Goal: Task Accomplishment & Management: Complete application form

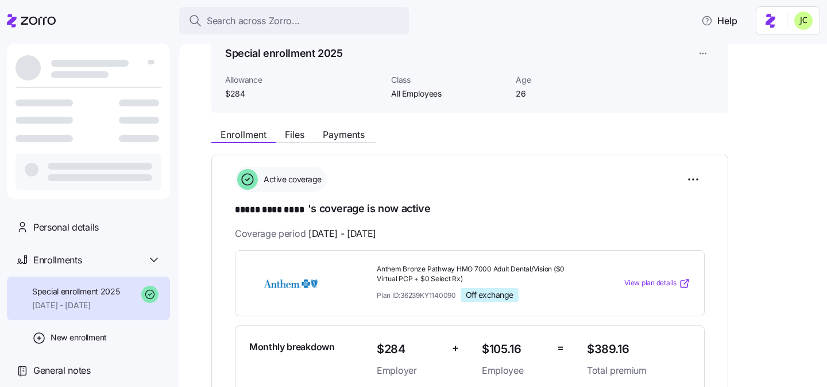
scroll to position [58, 0]
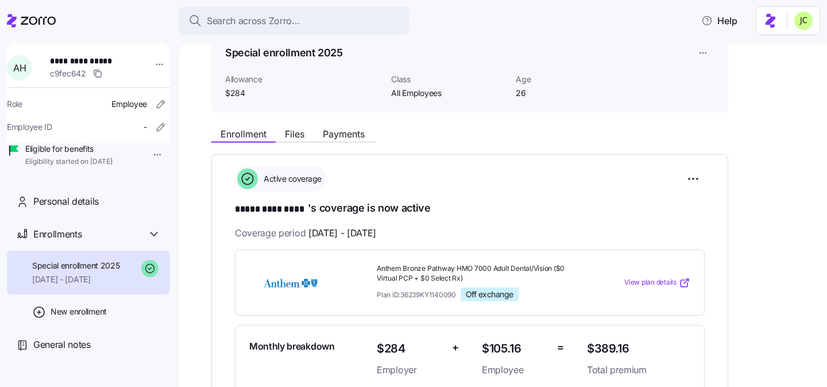
click at [291, 211] on span "***** *********" at bounding box center [271, 209] width 73 height 14
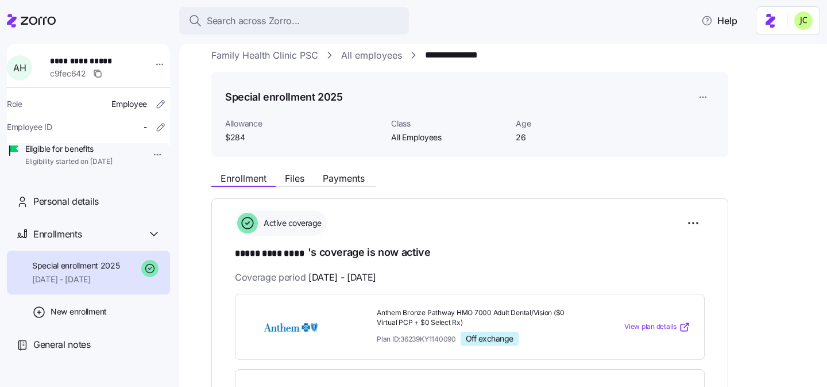
scroll to position [0, 0]
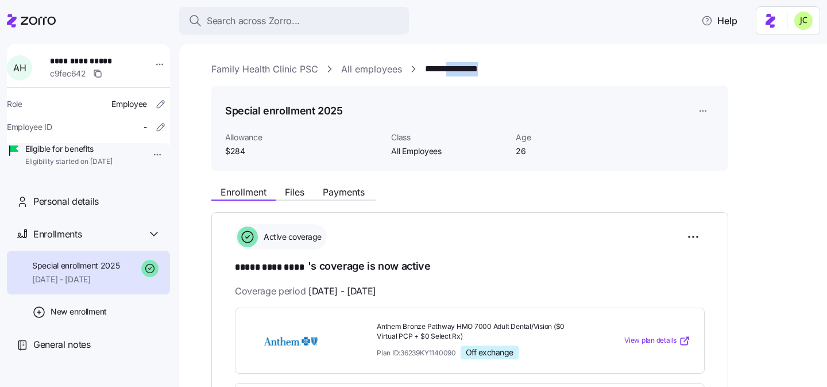
drag, startPoint x: 503, startPoint y: 66, endPoint x: 456, endPoint y: 65, distance: 46.5
click at [456, 65] on div "**********" at bounding box center [511, 69] width 600 height 14
copy link "*********"
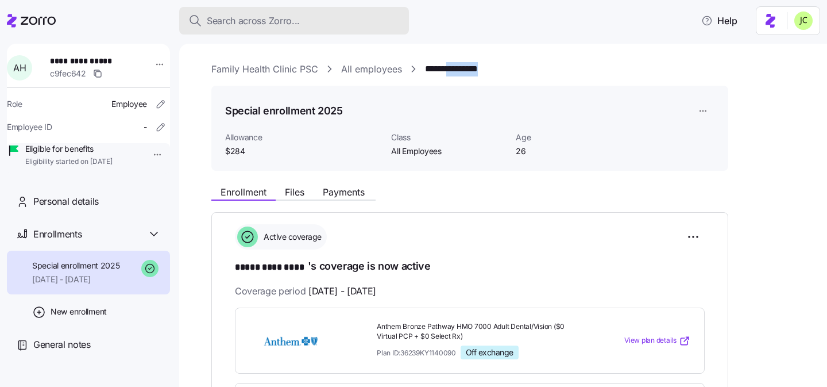
click at [308, 26] on div "Search across Zorro..." at bounding box center [293, 21] width 211 height 14
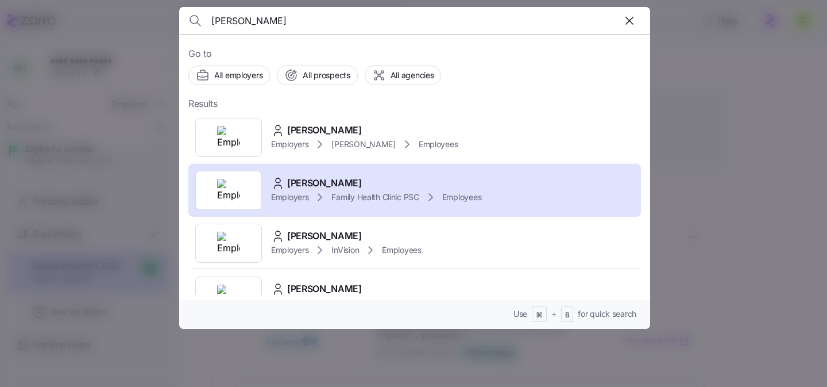
type input "abbey hotchkiss"
click at [386, 136] on div "Abbey Hotchkiss" at bounding box center [364, 130] width 187 height 14
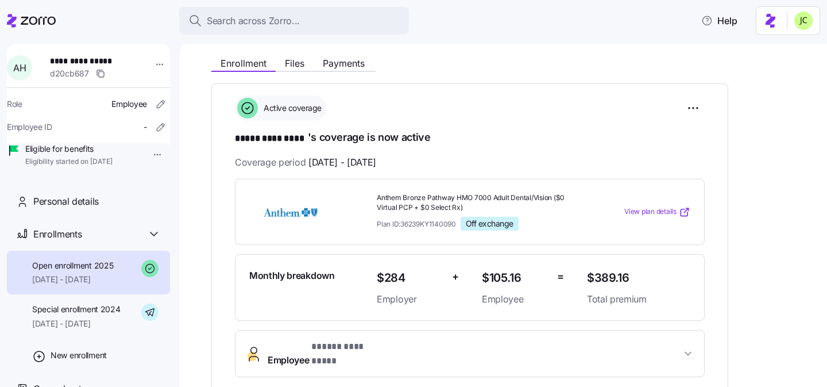
scroll to position [89, 0]
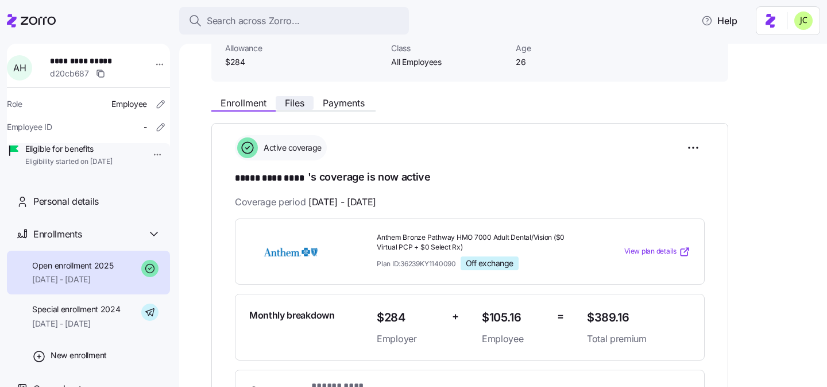
click at [298, 102] on span "Files" at bounding box center [295, 102] width 20 height 9
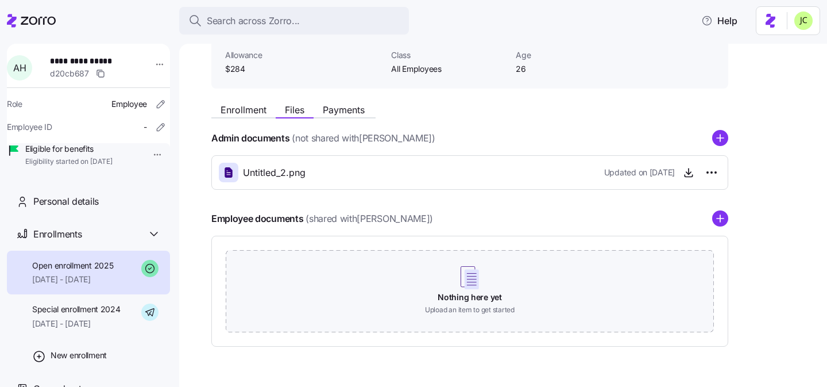
scroll to position [83, 0]
click at [686, 175] on icon "button" at bounding box center [688, 171] width 11 height 11
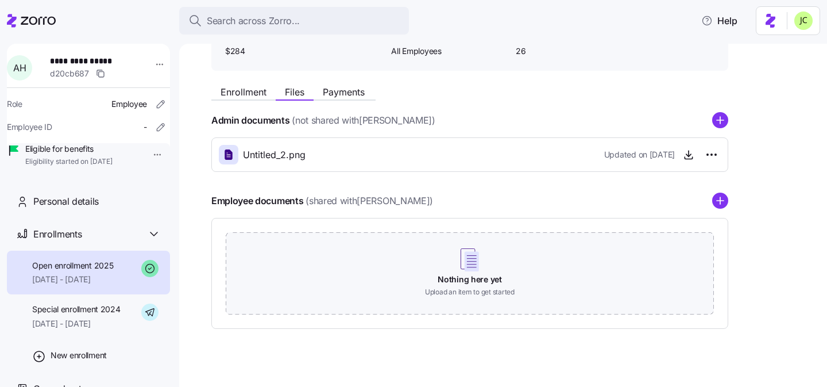
scroll to position [111, 0]
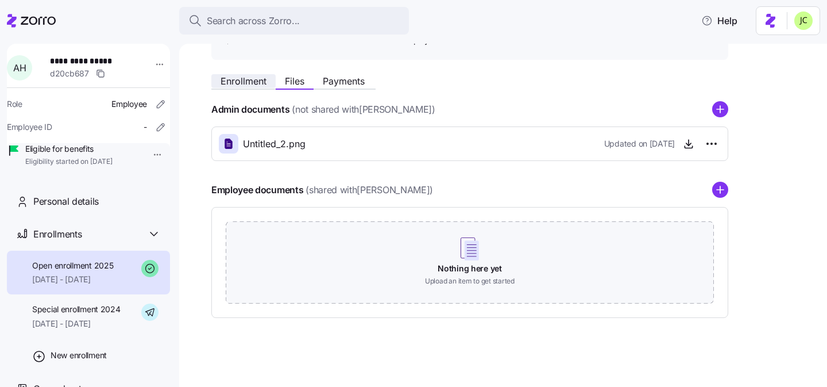
click at [248, 80] on span "Enrollment" at bounding box center [244, 80] width 46 height 9
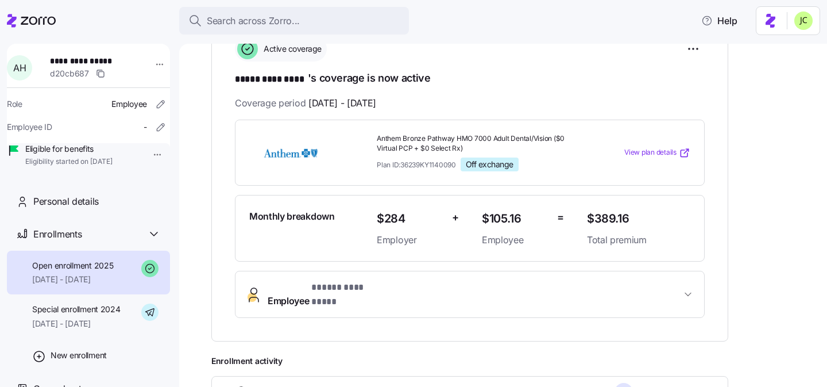
scroll to position [188, 0]
click at [412, 277] on button "Employee * ***** ********* *" at bounding box center [470, 294] width 469 height 46
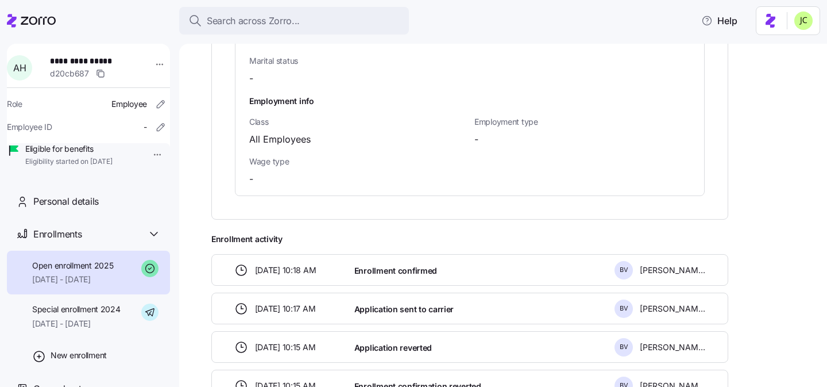
scroll to position [838, 0]
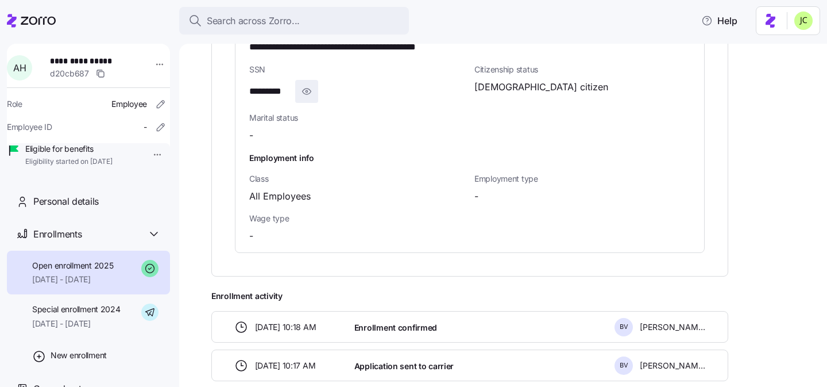
click at [313, 82] on span "button" at bounding box center [307, 91] width 22 height 22
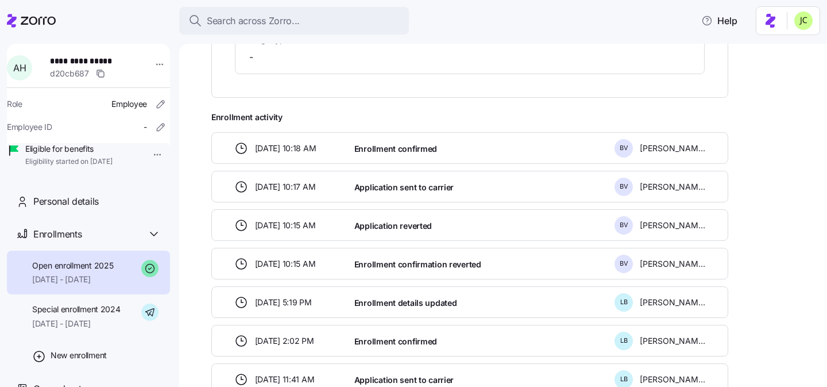
scroll to position [1017, 0]
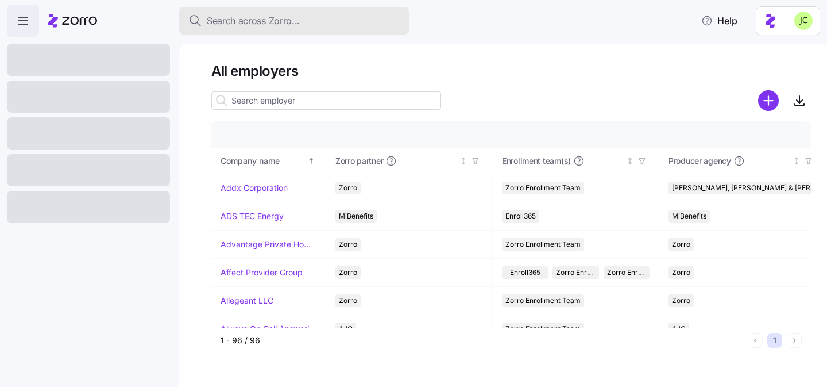
click at [272, 17] on span "Search across Zorro..." at bounding box center [253, 21] width 93 height 14
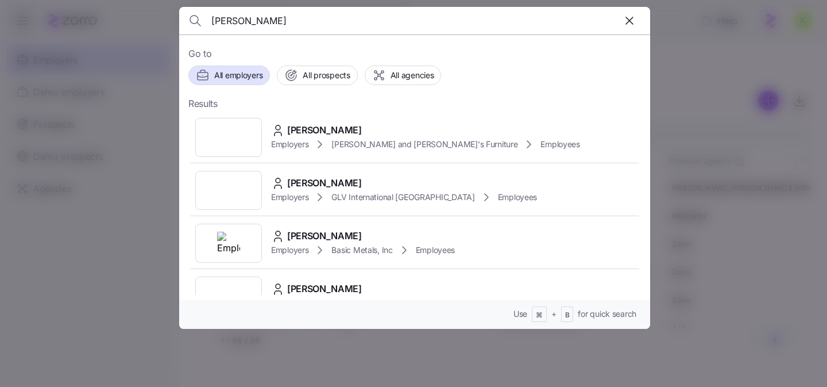
type input "kelsey Hotchkiss"
click at [418, 147] on span "Lancaster Family Health Care Clinic LC" at bounding box center [400, 143] width 139 height 11
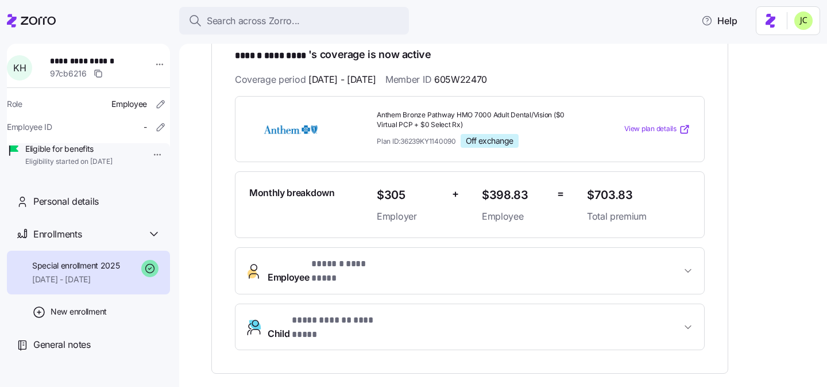
scroll to position [190, 0]
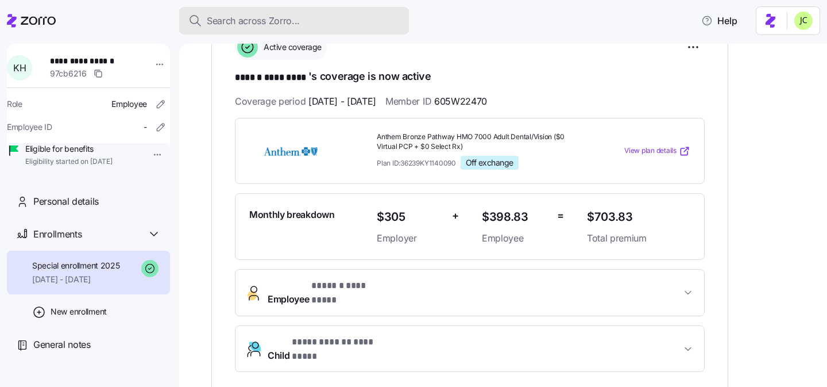
click at [273, 21] on span "Search across Zorro..." at bounding box center [253, 21] width 93 height 14
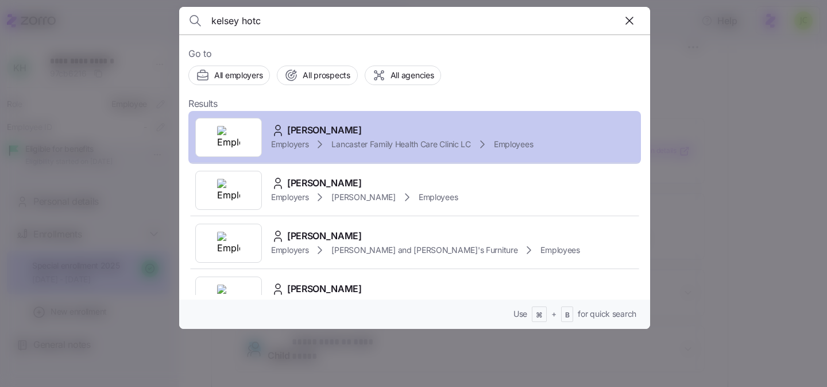
type input "kelsey hotc"
click at [374, 132] on div "Kelsey Hotchkiss" at bounding box center [402, 130] width 262 height 14
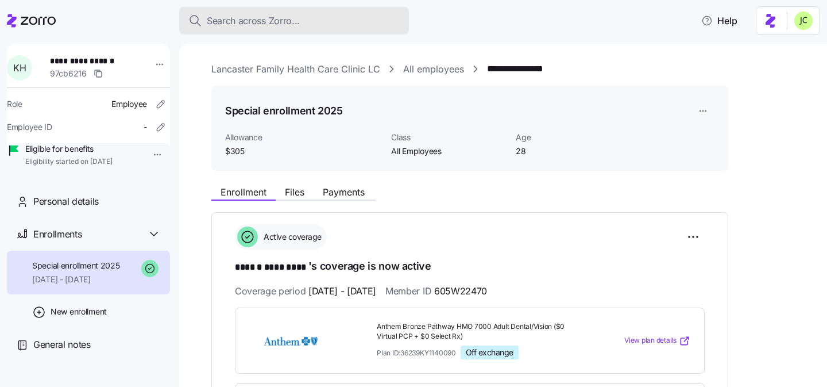
click at [320, 26] on div "Search across Zorro..." at bounding box center [293, 21] width 211 height 14
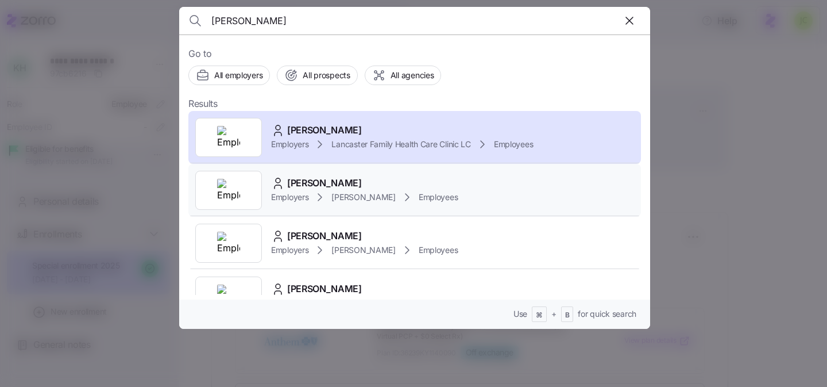
type input "kelsey hotchkiss"
click at [380, 204] on div "Kelsey Hotchkiss Employers Kim Cox Employees" at bounding box center [414, 190] width 453 height 53
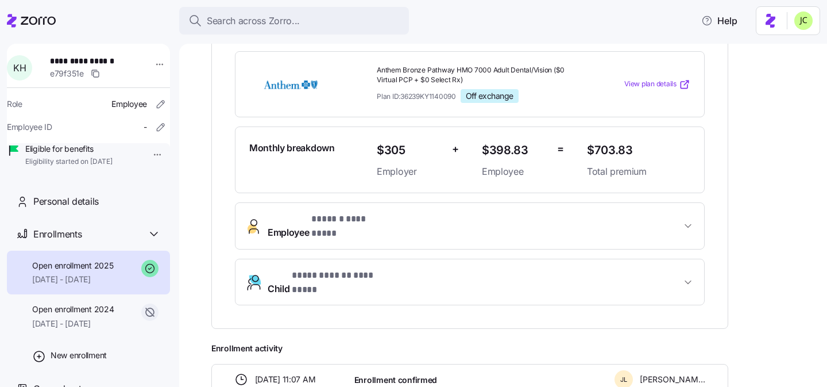
scroll to position [270, 0]
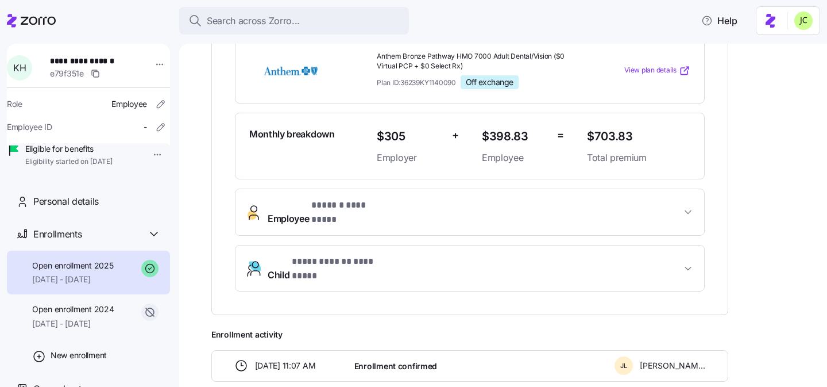
click at [434, 191] on button "Employee * ****** ********* *" at bounding box center [470, 212] width 469 height 46
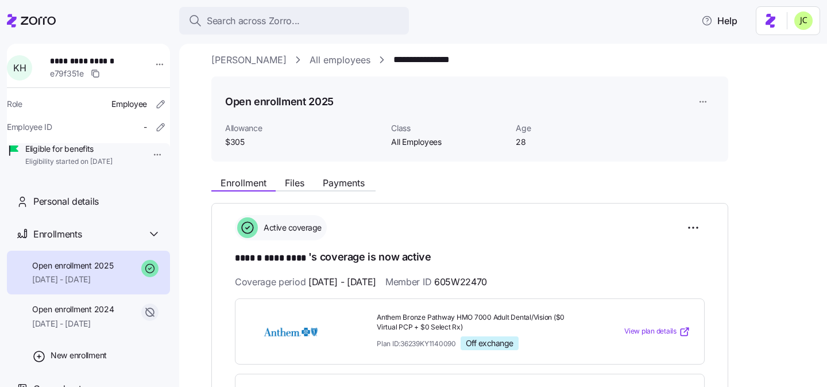
scroll to position [0, 0]
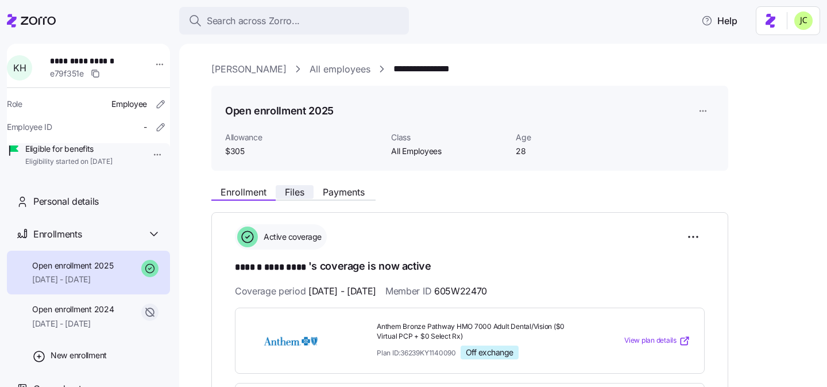
click at [299, 194] on span "Files" at bounding box center [295, 191] width 20 height 9
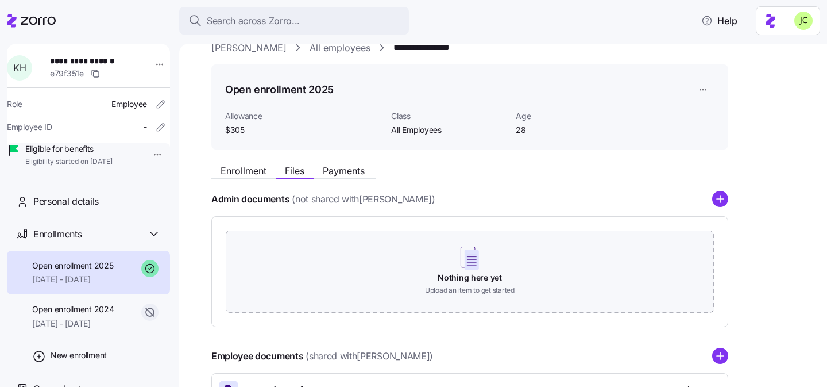
scroll to position [111, 0]
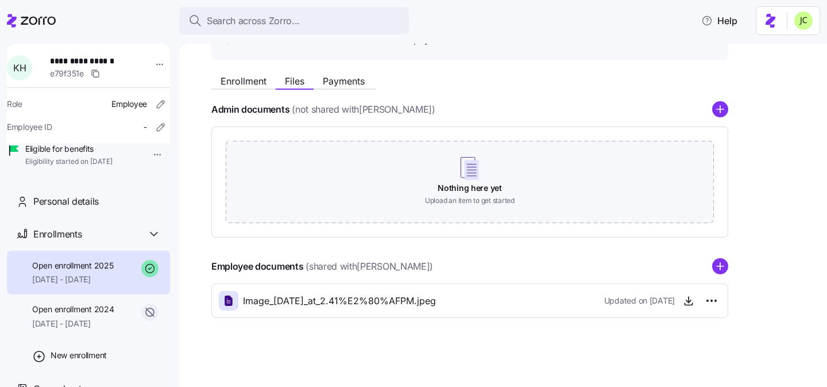
click at [436, 292] on div "Image_12-11-24_at_2.41%E2%80%AFPM.jpeg" at bounding box center [327, 301] width 217 height 20
click at [688, 304] on icon "button" at bounding box center [688, 300] width 11 height 11
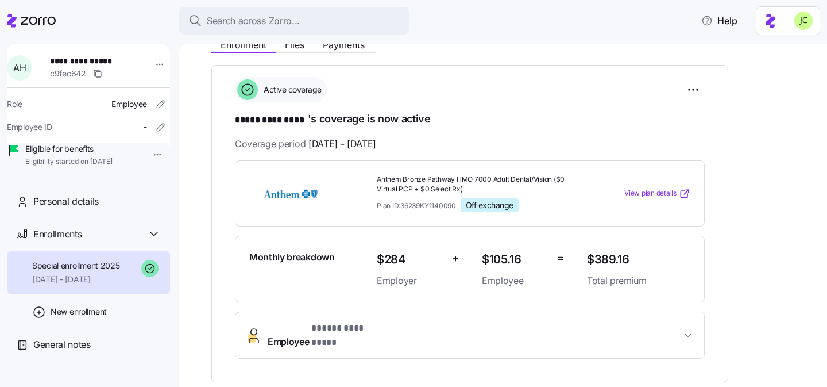
scroll to position [126, 0]
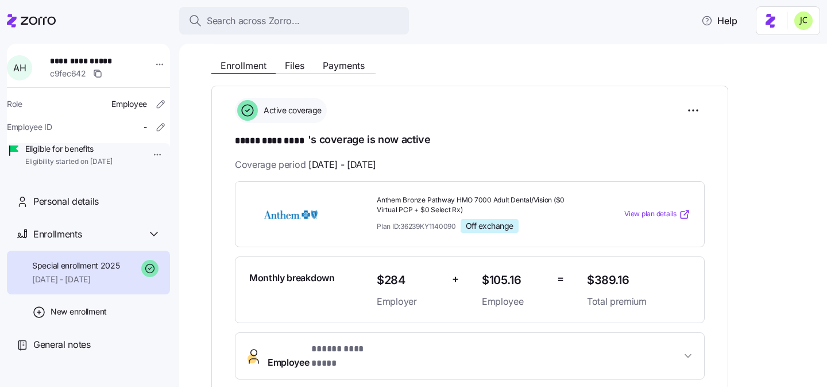
click at [344, 344] on span "* ***** ********* *" at bounding box center [349, 349] width 77 height 14
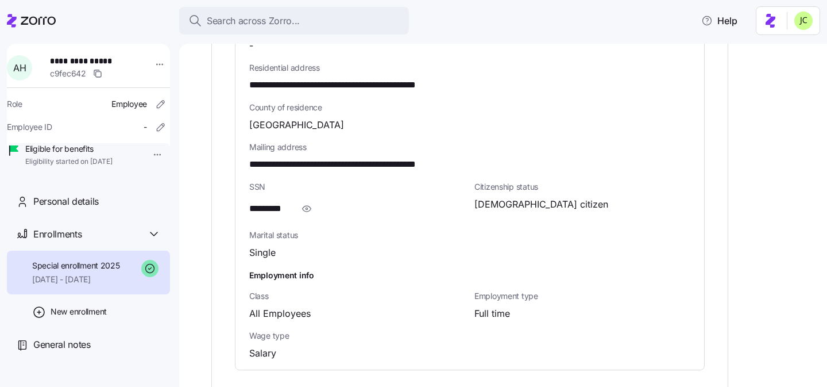
scroll to position [731, 0]
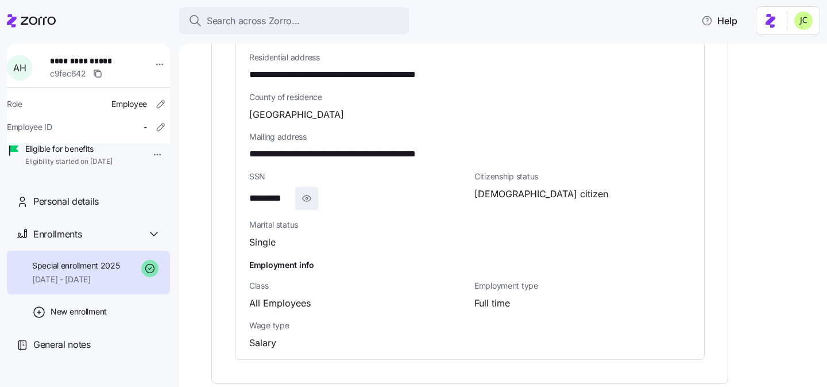
click at [314, 187] on span "button" at bounding box center [307, 198] width 22 height 22
click at [328, 191] on icon "button" at bounding box center [323, 198] width 11 height 14
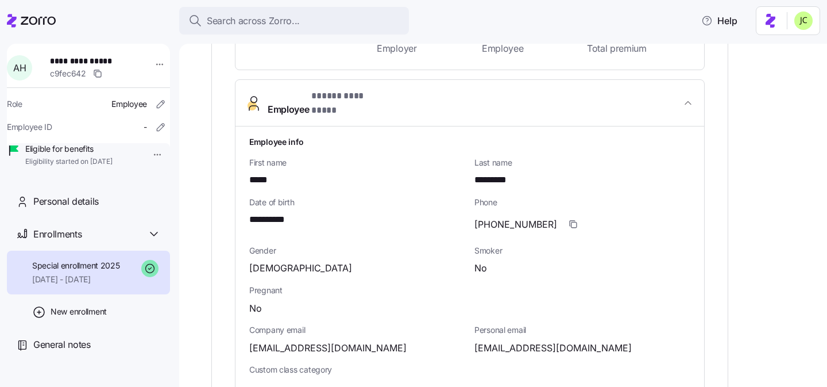
scroll to position [245, 0]
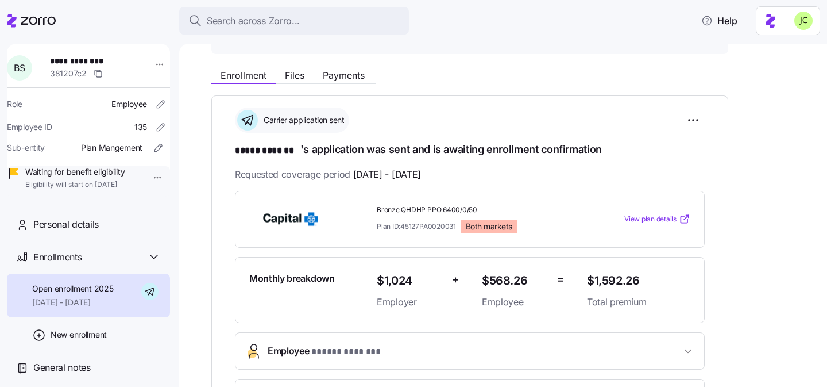
scroll to position [299, 0]
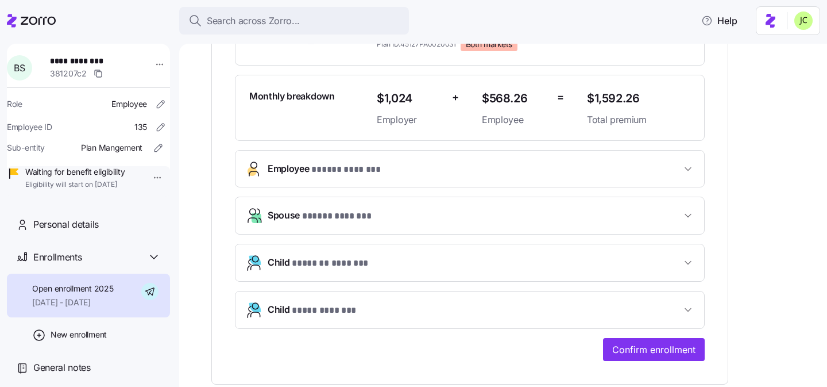
click at [681, 207] on button "Spouse * ***** ******* *" at bounding box center [470, 215] width 469 height 37
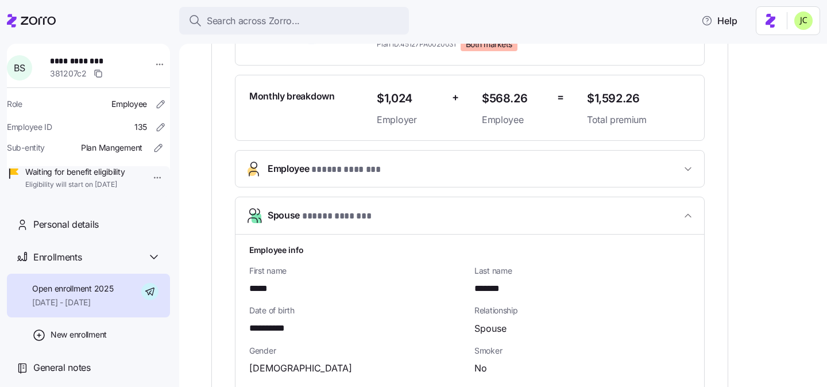
click at [653, 154] on button "Employee * ***** ******* *" at bounding box center [470, 168] width 469 height 36
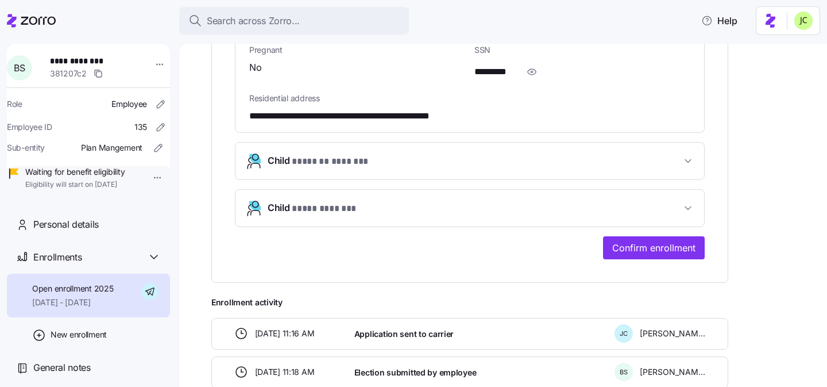
scroll to position [1352, 0]
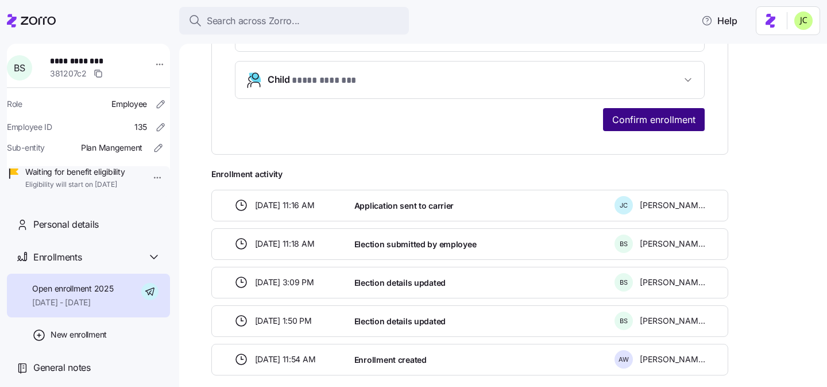
click at [643, 119] on span "Confirm enrollment" at bounding box center [653, 120] width 83 height 14
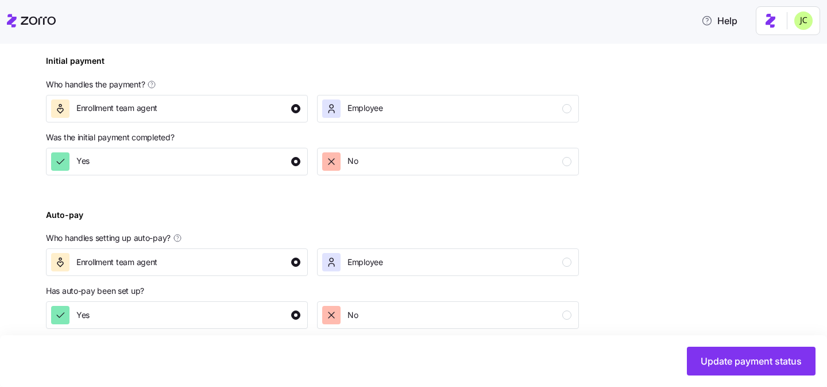
scroll to position [426, 0]
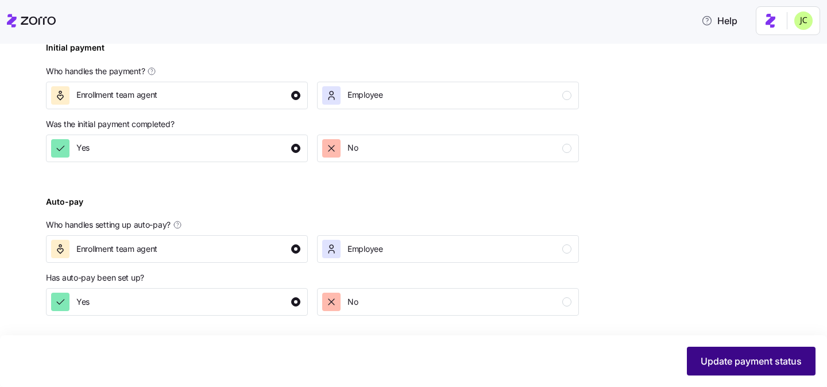
click at [766, 354] on button "Update payment status" at bounding box center [751, 360] width 129 height 29
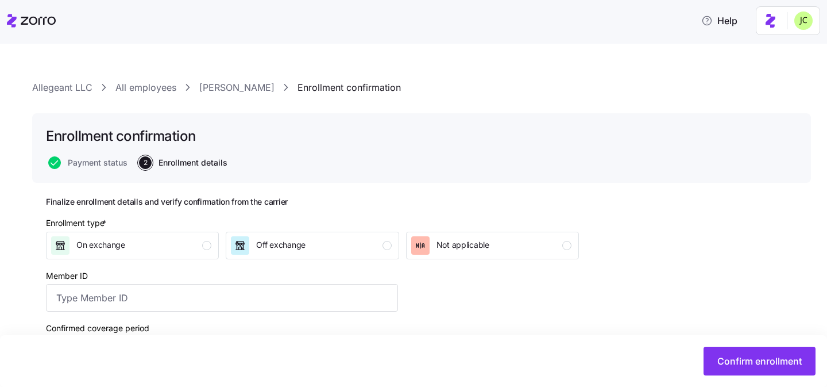
scroll to position [78, 0]
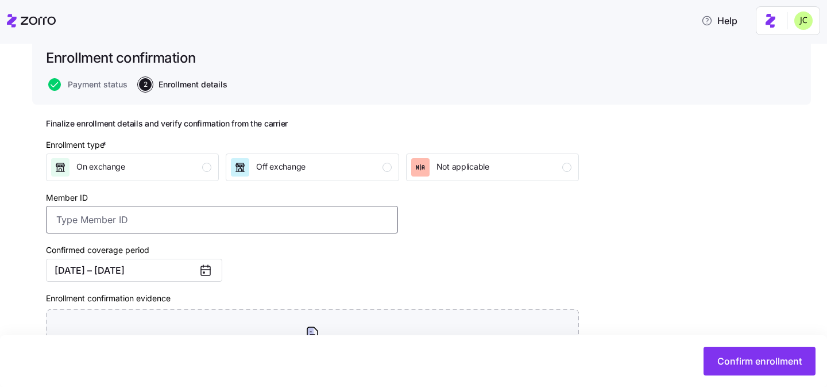
click at [292, 216] on input "Member ID" at bounding box center [222, 220] width 352 height 28
paste input "YWT80308273100"
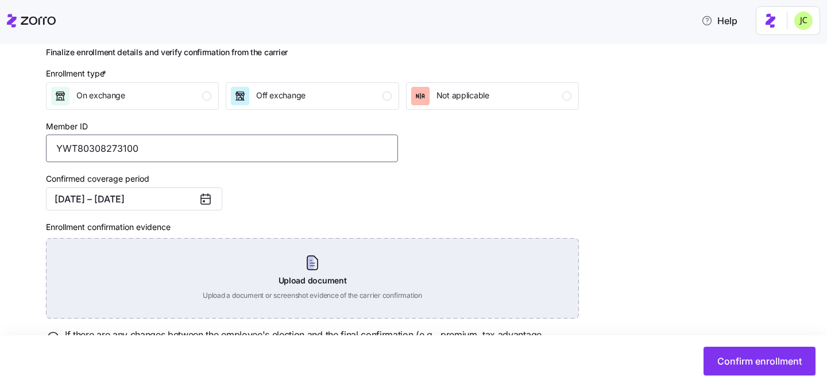
scroll to position [150, 0]
type input "YWT80308273100"
click at [313, 260] on div "Upload document Upload a document or screenshot evidence of the carrier confirm…" at bounding box center [312, 277] width 533 height 80
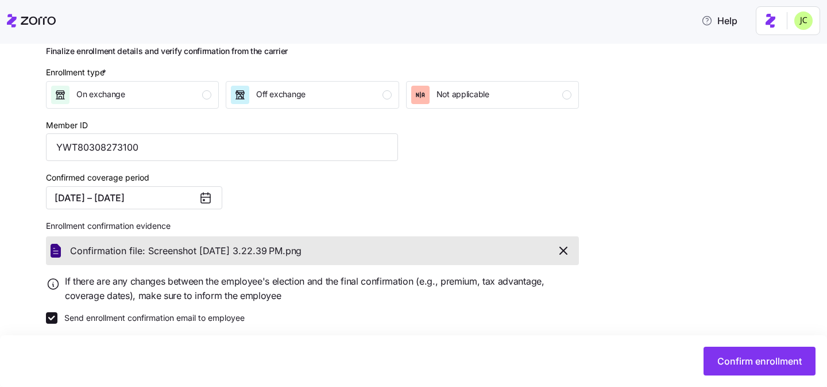
scroll to position [159, 0]
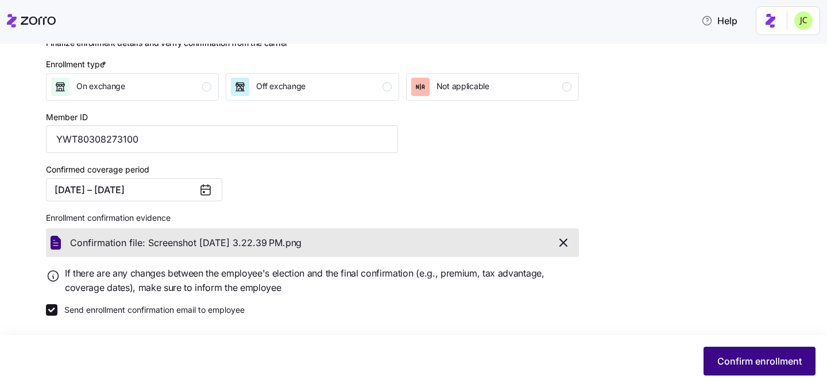
click at [742, 353] on button "Confirm enrollment" at bounding box center [760, 360] width 112 height 29
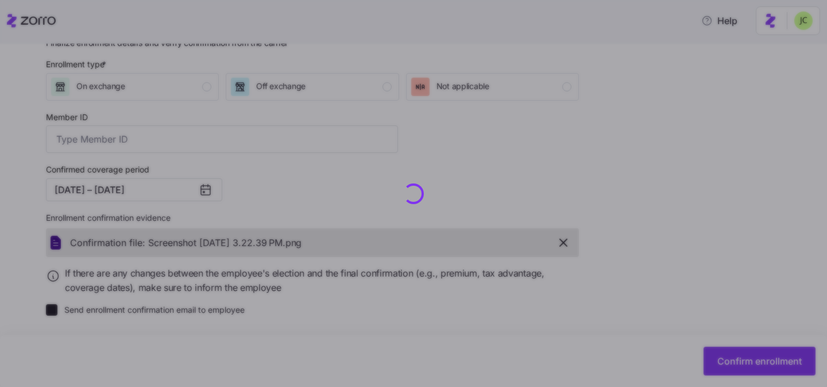
type input "YWT80308273100"
checkbox input "false"
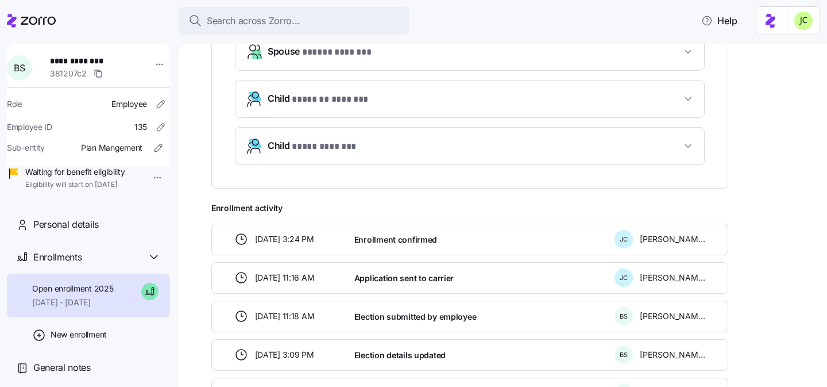
scroll to position [464, 0]
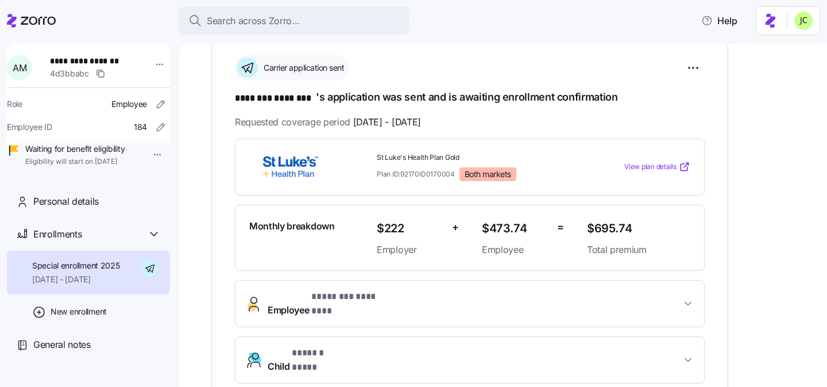
scroll to position [177, 0]
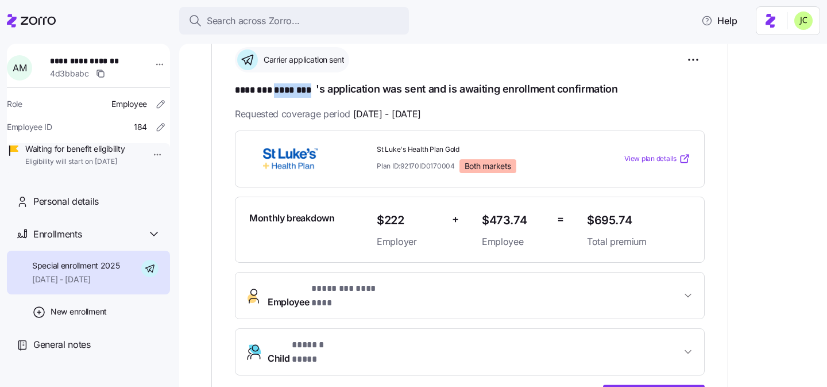
drag, startPoint x: 315, startPoint y: 88, endPoint x: 280, endPoint y: 87, distance: 35.1
click at [280, 87] on span "******** ********" at bounding box center [275, 90] width 81 height 14
copy span "********"
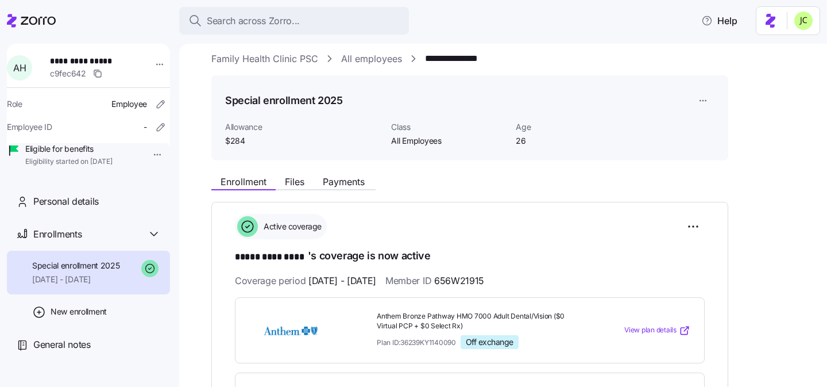
scroll to position [17, 0]
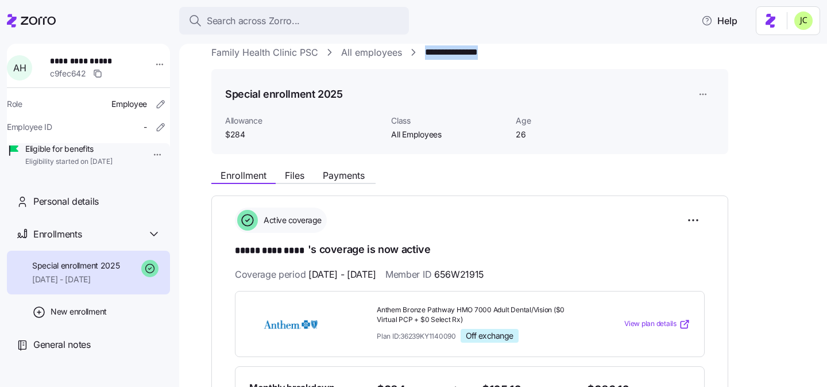
drag, startPoint x: 505, startPoint y: 54, endPoint x: 422, endPoint y: 55, distance: 82.7
click at [422, 55] on div "**********" at bounding box center [511, 52] width 600 height 14
copy link "**********"
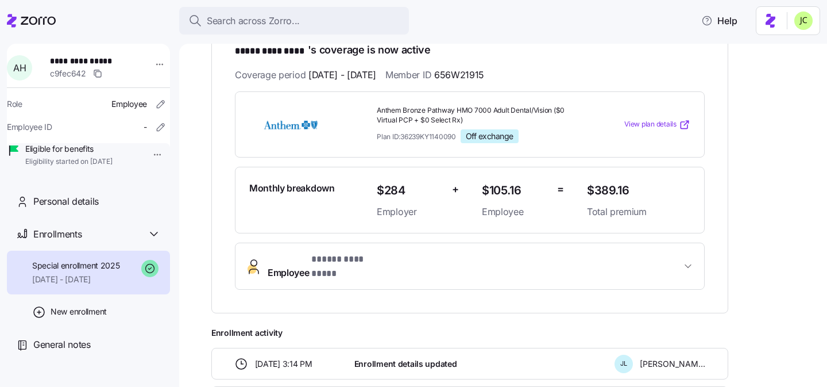
click at [372, 269] on button "Employee * ***** ********* *" at bounding box center [470, 266] width 469 height 46
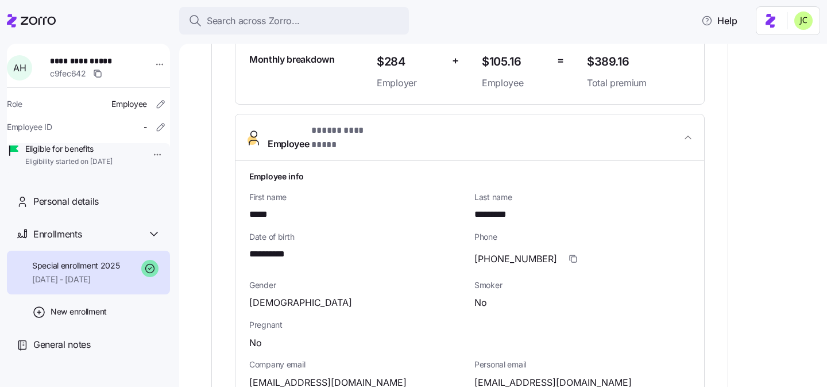
scroll to position [373, 0]
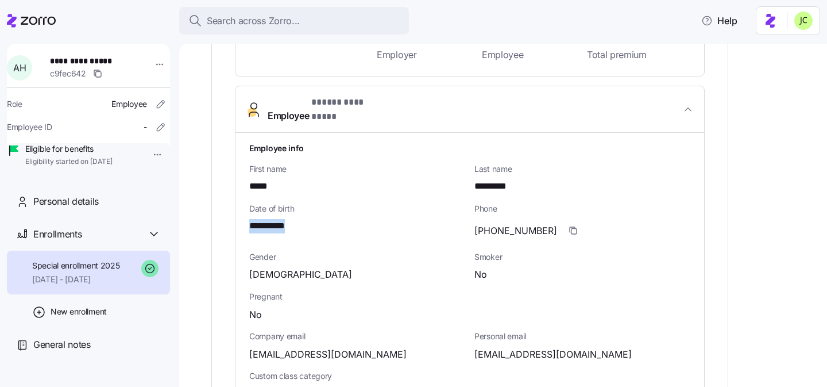
drag, startPoint x: 300, startPoint y: 211, endPoint x: 243, endPoint y: 211, distance: 56.9
copy span "**********"
click at [443, 386] on div "-" at bounding box center [357, 394] width 216 height 14
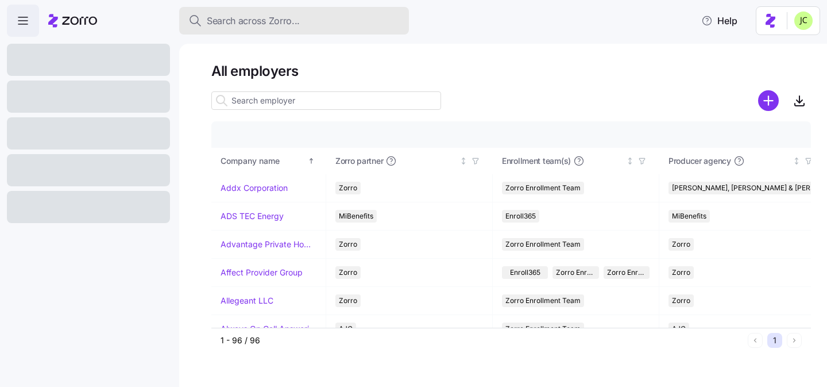
click at [252, 21] on span "Search across Zorro..." at bounding box center [253, 21] width 93 height 14
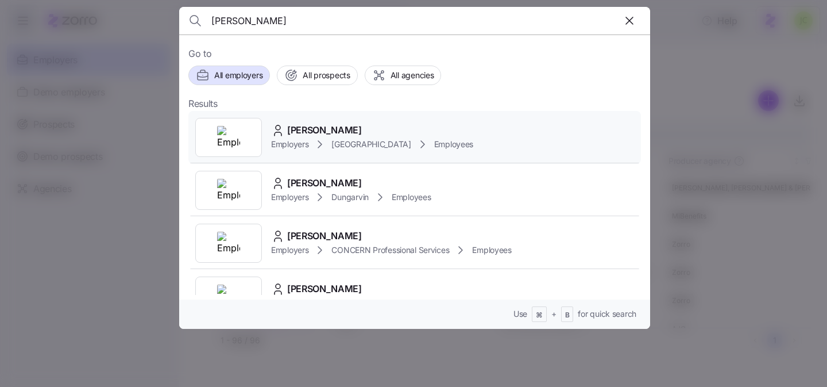
type input "[PERSON_NAME]"
click at [454, 141] on span "Employees" at bounding box center [453, 143] width 39 height 11
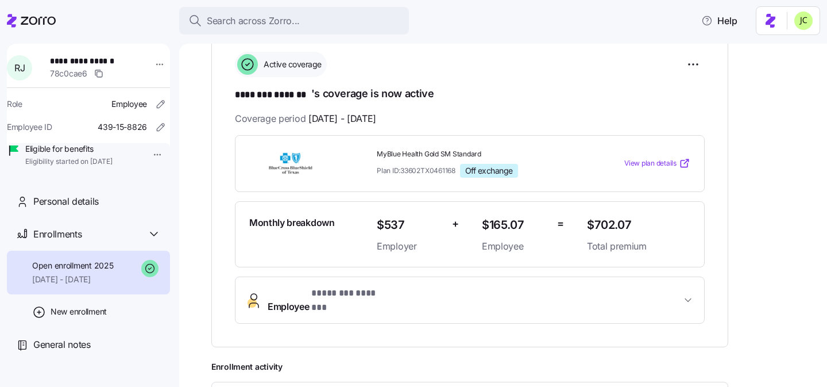
scroll to position [176, 0]
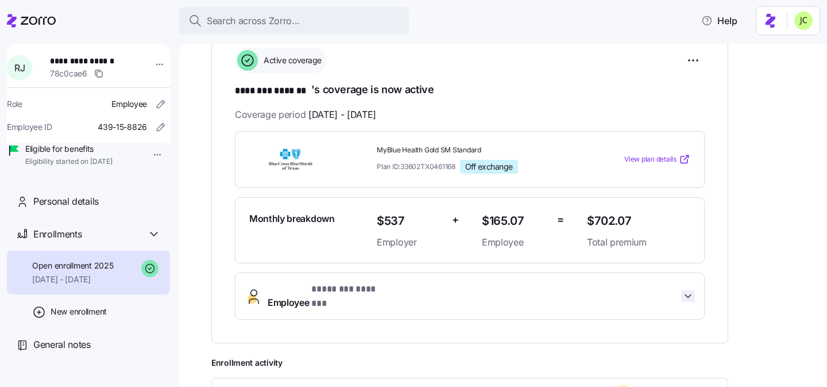
click at [692, 290] on icon "button" at bounding box center [687, 295] width 11 height 11
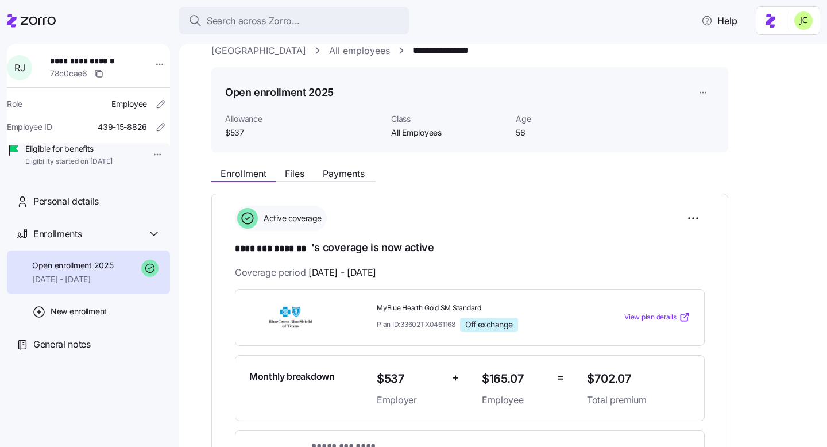
scroll to position [0, 0]
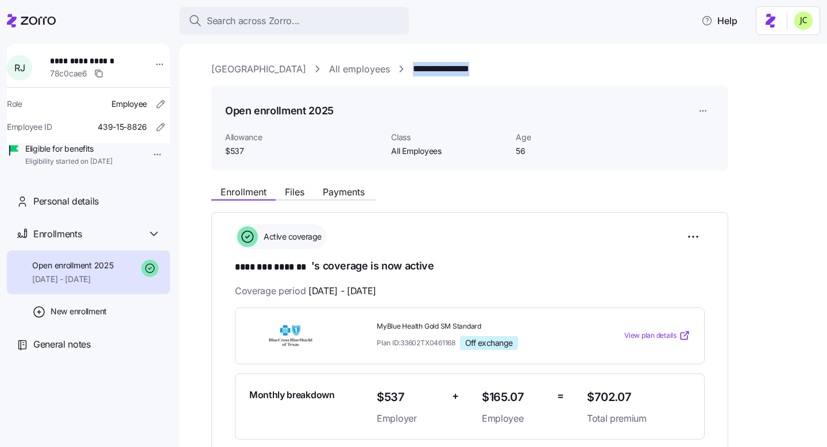
drag, startPoint x: 497, startPoint y: 65, endPoint x: 389, endPoint y: 64, distance: 108.6
click at [389, 64] on div "**********" at bounding box center [511, 69] width 600 height 14
copy link "**********"
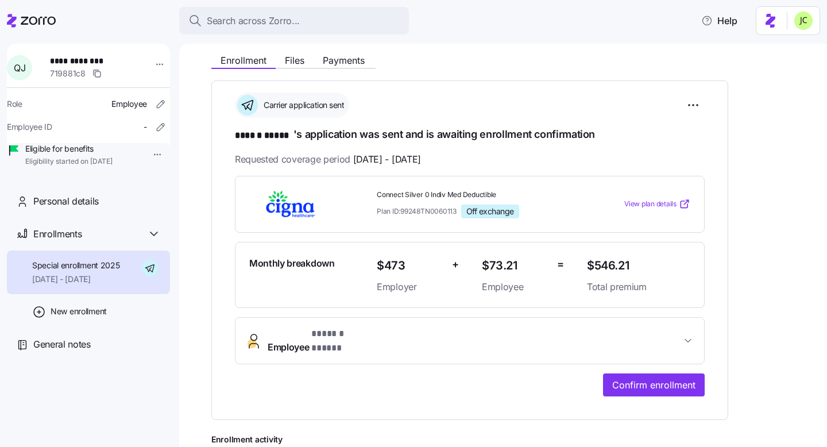
scroll to position [169, 0]
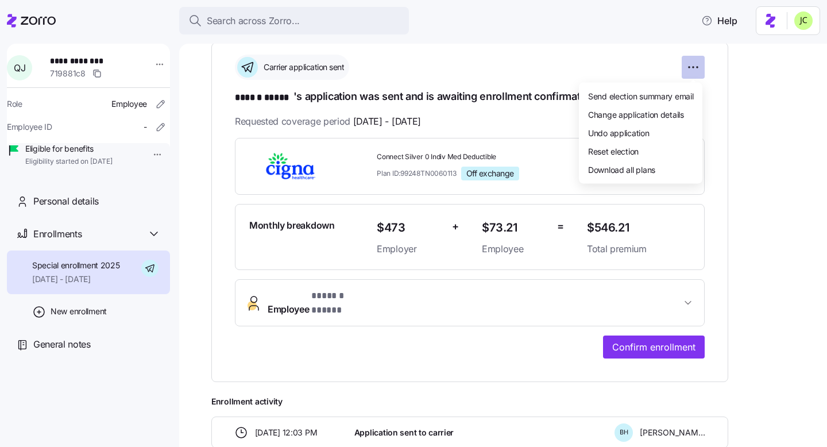
click at [692, 76] on html "**********" at bounding box center [413, 220] width 827 height 440
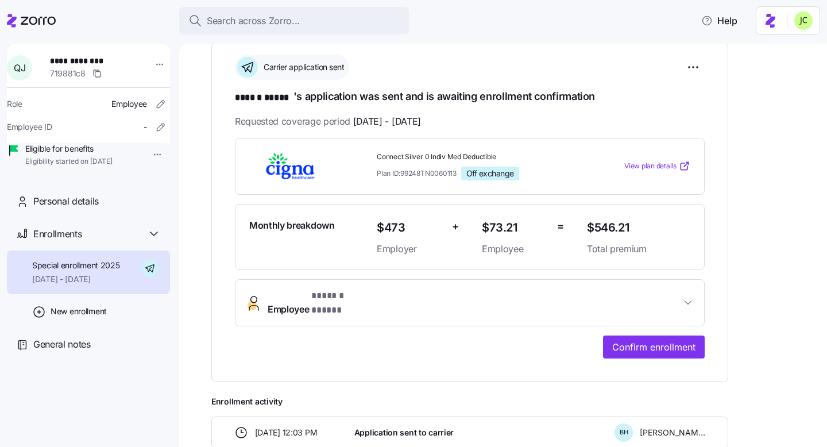
click at [746, 159] on html "**********" at bounding box center [413, 220] width 827 height 440
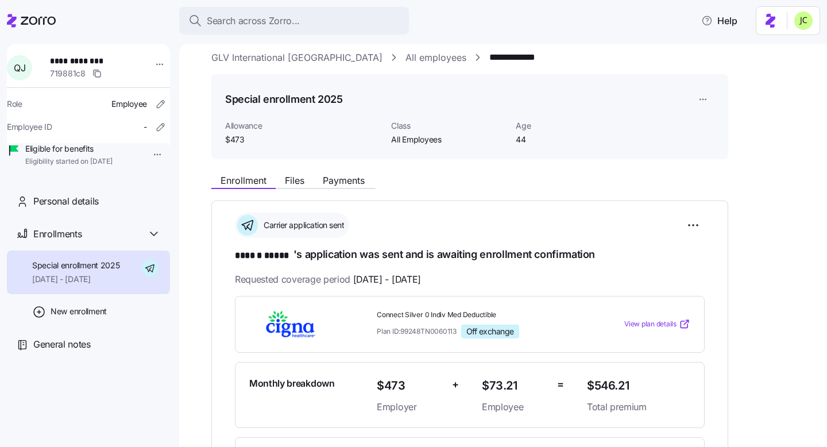
scroll to position [0, 0]
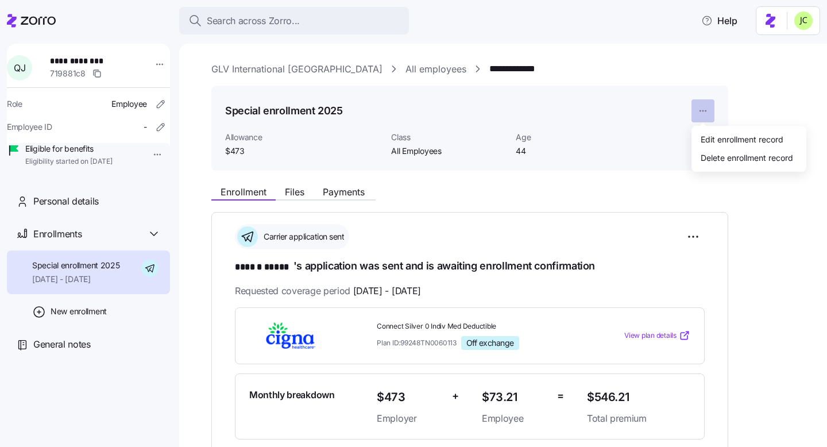
click at [700, 107] on html "**********" at bounding box center [413, 220] width 827 height 440
click at [751, 222] on html "**********" at bounding box center [413, 220] width 827 height 440
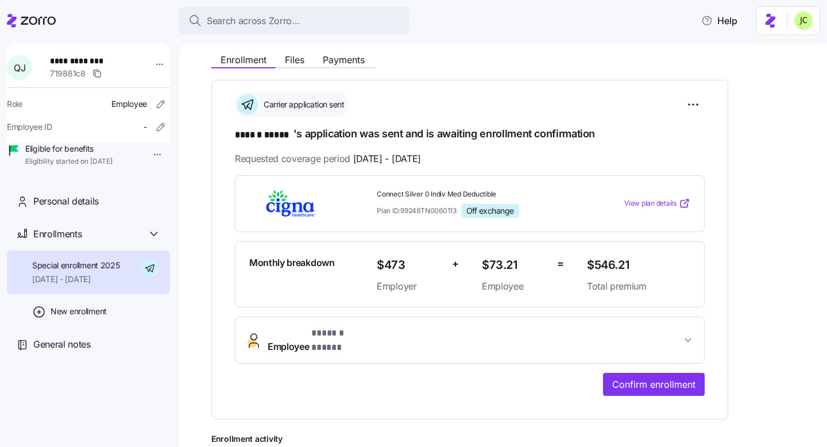
scroll to position [132, 0]
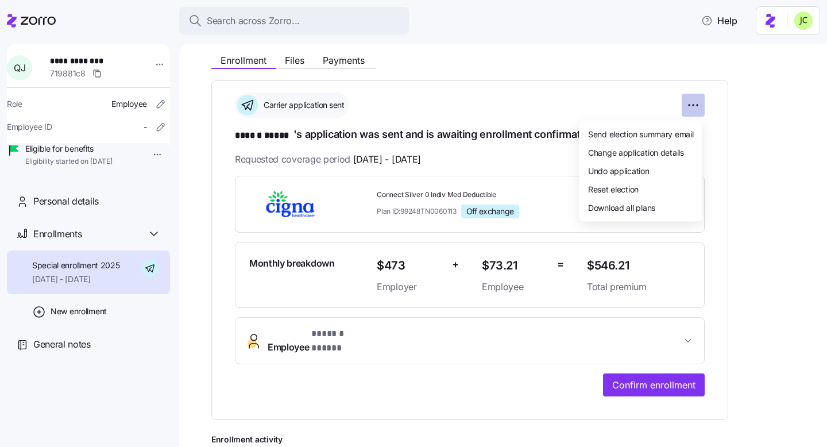
click at [693, 103] on html "**********" at bounding box center [413, 220] width 827 height 440
click at [650, 149] on span "Change application details" at bounding box center [636, 151] width 96 height 11
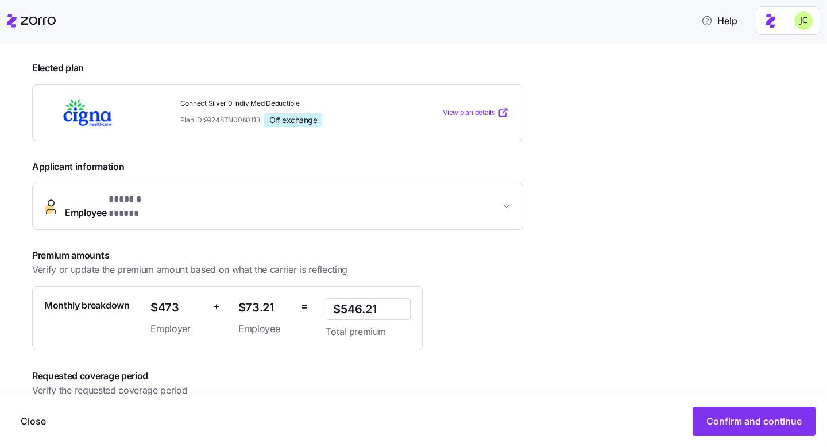
scroll to position [198, 0]
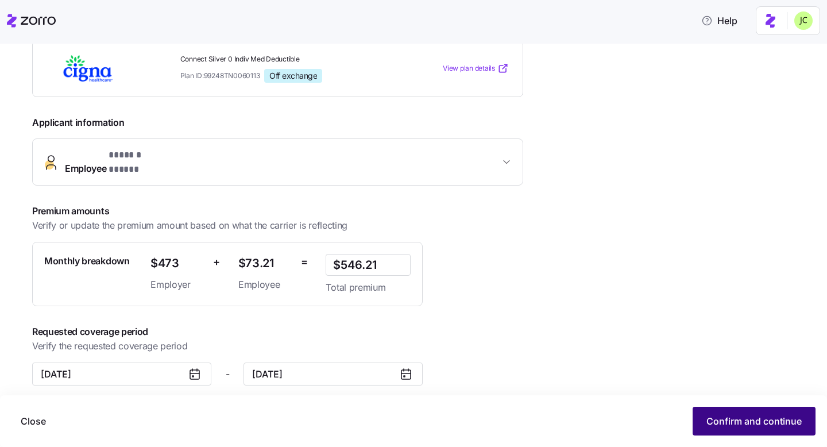
click at [712, 427] on span "Confirm and continue" at bounding box center [754, 421] width 95 height 14
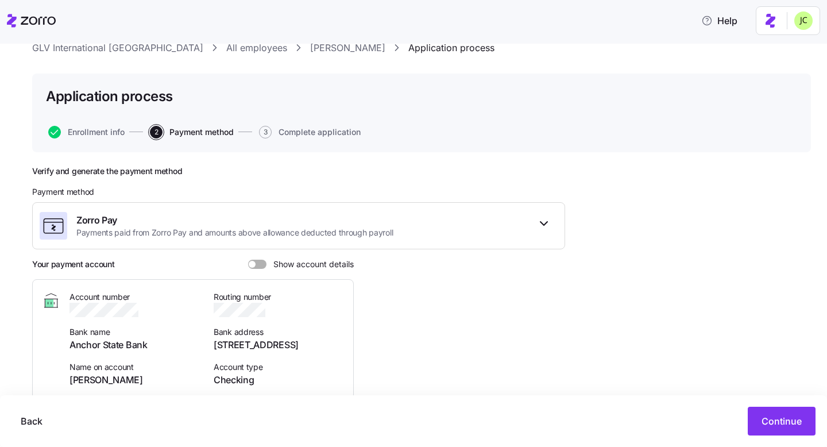
scroll to position [82, 0]
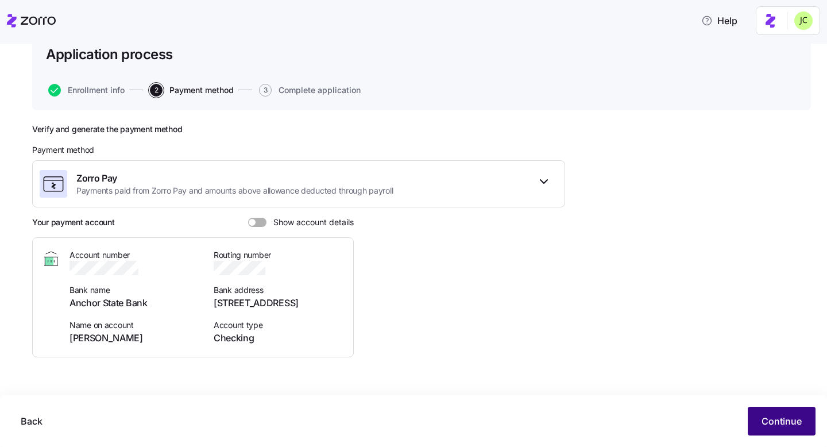
click at [771, 424] on span "Continue" at bounding box center [782, 421] width 40 height 14
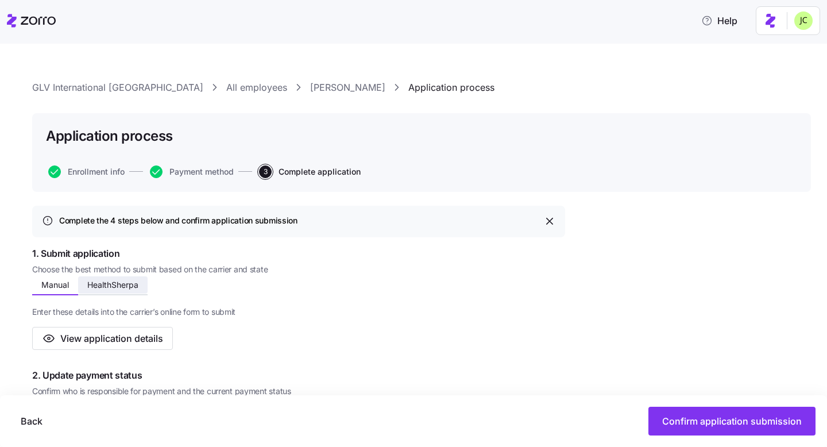
click at [106, 283] on span "HealthSherpa" at bounding box center [112, 285] width 51 height 8
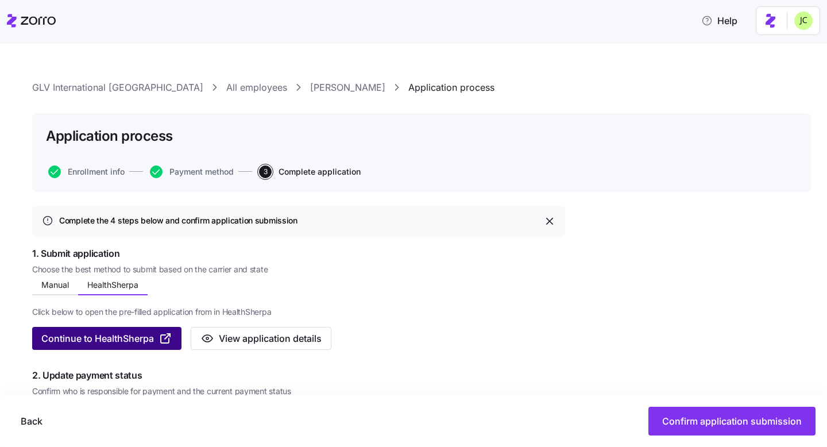
click at [106, 339] on span "Continue to HealthSherpa" at bounding box center [97, 338] width 113 height 14
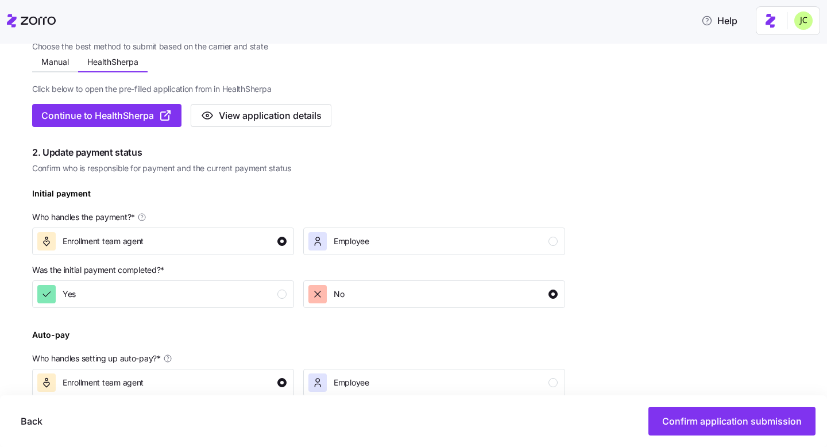
scroll to position [97, 0]
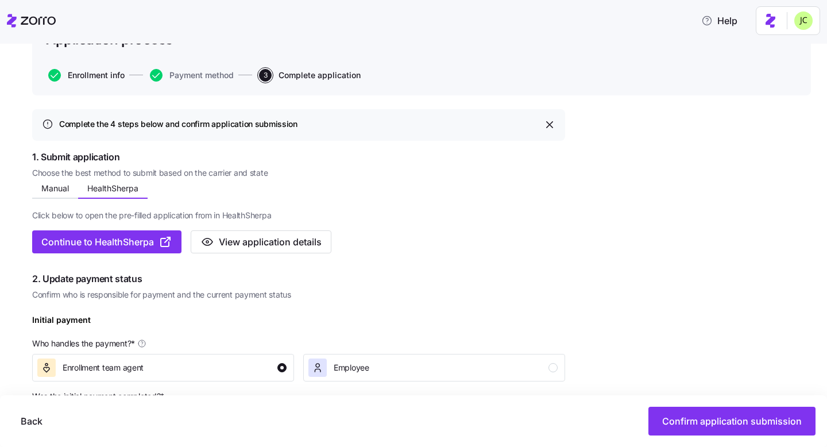
click at [87, 75] on span "Enrollment info" at bounding box center [96, 75] width 57 height 8
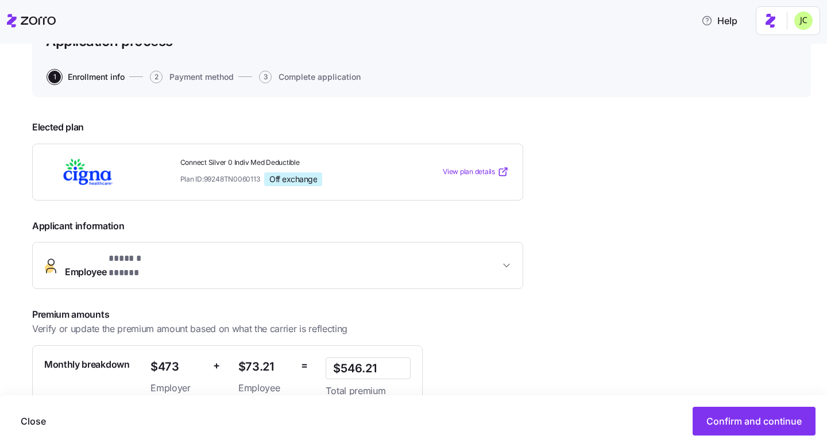
scroll to position [198, 0]
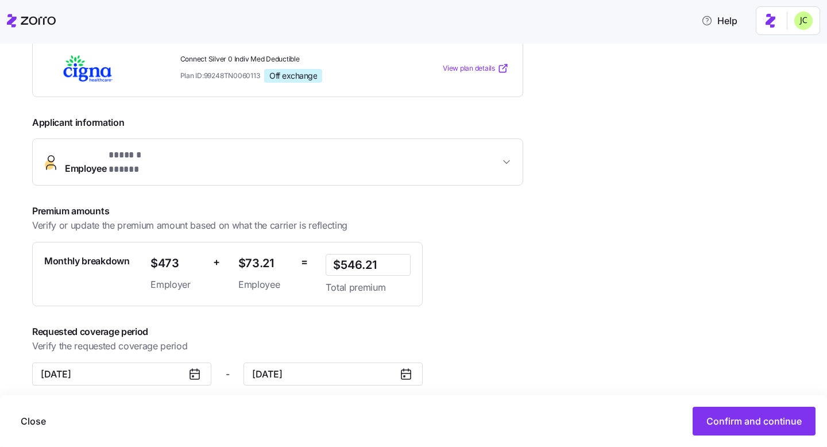
click at [236, 170] on button "Employee * ****** ***** *" at bounding box center [278, 162] width 490 height 46
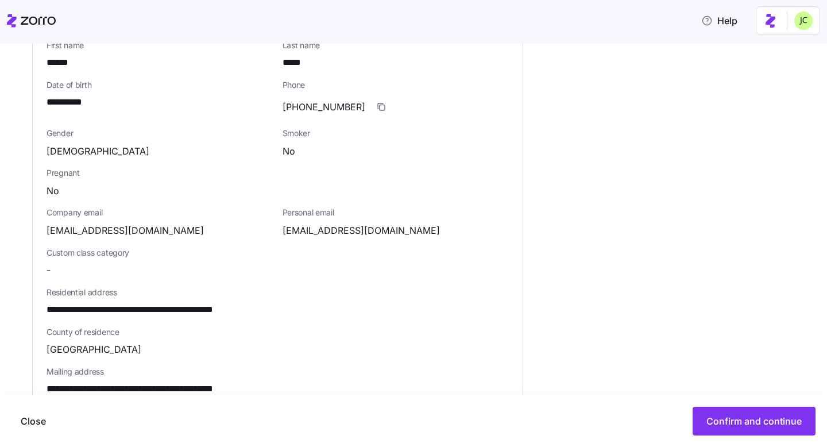
scroll to position [358, 0]
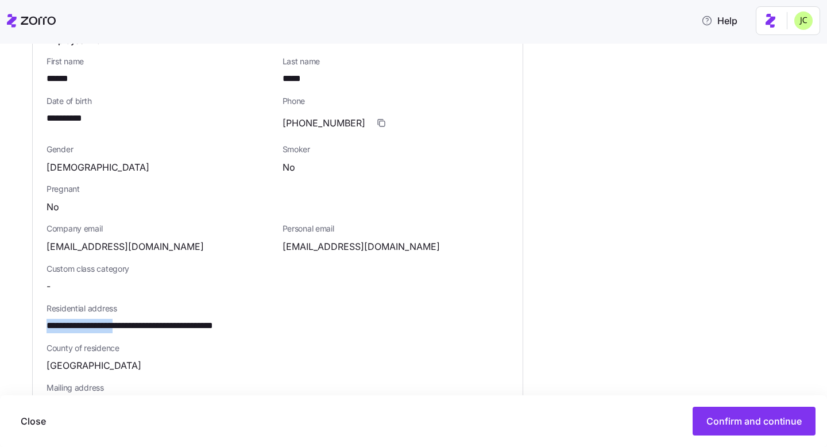
drag, startPoint x: 133, startPoint y: 314, endPoint x: 48, endPoint y: 317, distance: 85.7
click at [48, 319] on span "**********" at bounding box center [157, 326] width 221 height 14
copy span "**********"
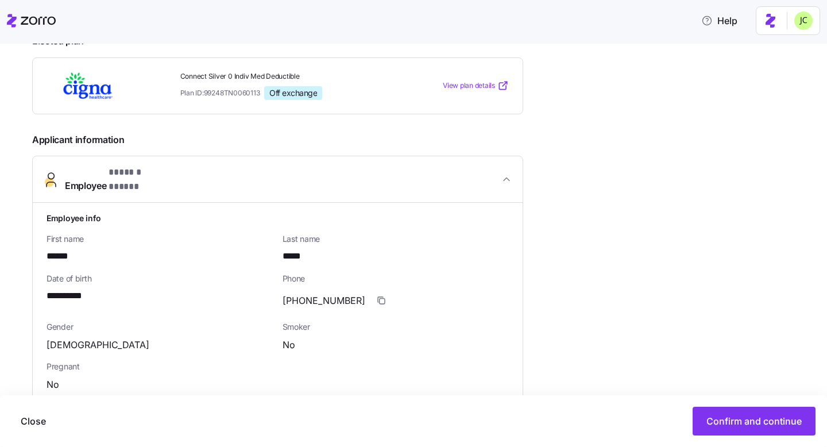
click at [485, 172] on span "Employee * ****** ***** *" at bounding box center [282, 179] width 435 height 28
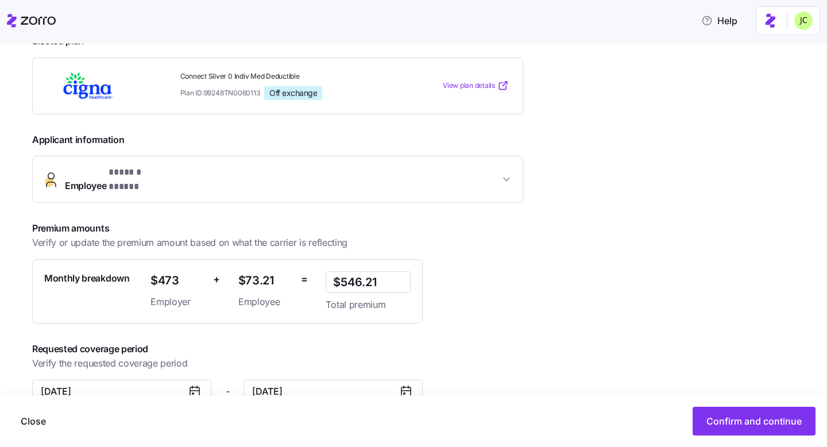
scroll to position [198, 0]
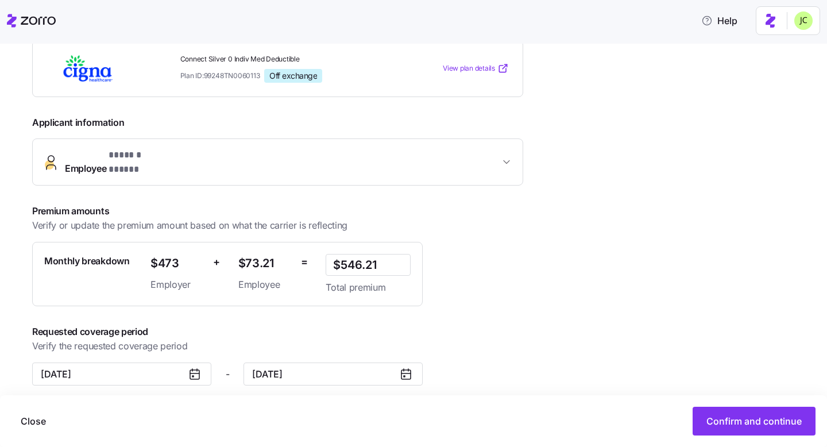
click at [309, 171] on button "Employee * ****** ***** *" at bounding box center [278, 162] width 490 height 46
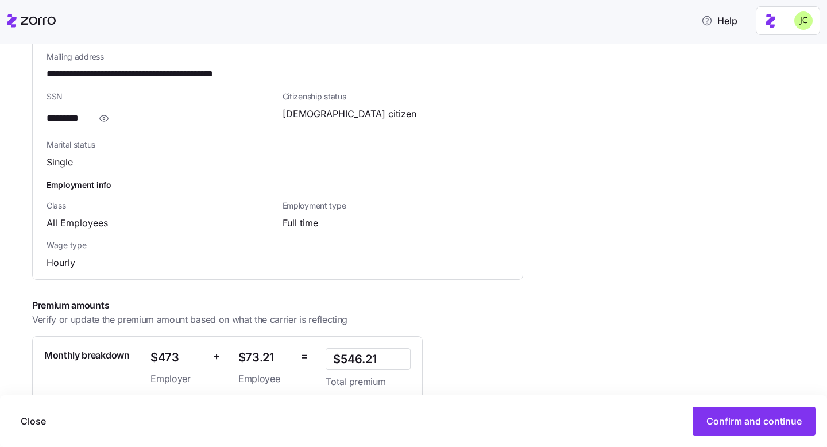
scroll to position [608, 0]
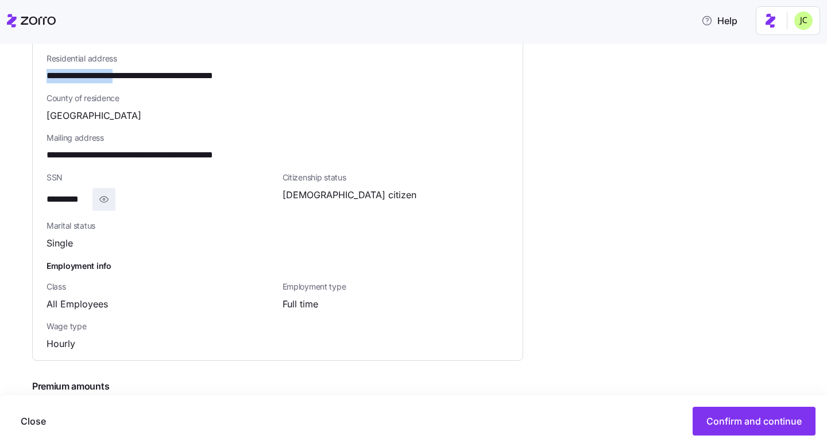
click at [109, 192] on icon "button" at bounding box center [103, 199] width 11 height 14
drag, startPoint x: 102, startPoint y: 191, endPoint x: 49, endPoint y: 193, distance: 52.9
click at [49, 193] on span "**********" at bounding box center [75, 199] width 57 height 14
copy span "**********"
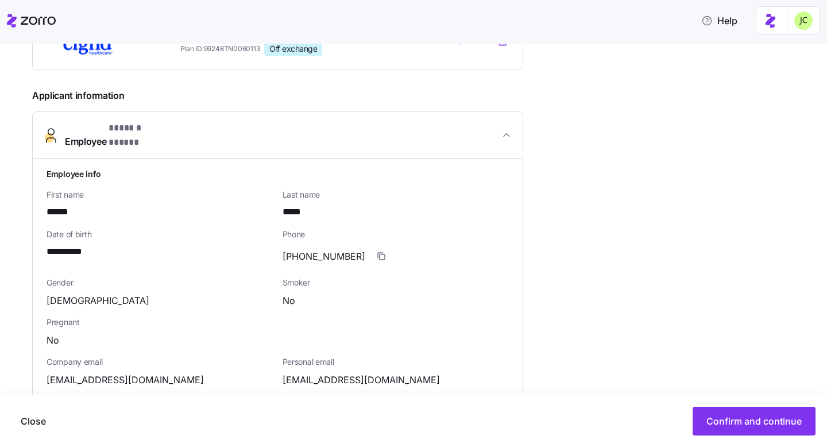
click at [497, 134] on span "Employee * ****** ***** *" at bounding box center [282, 135] width 435 height 28
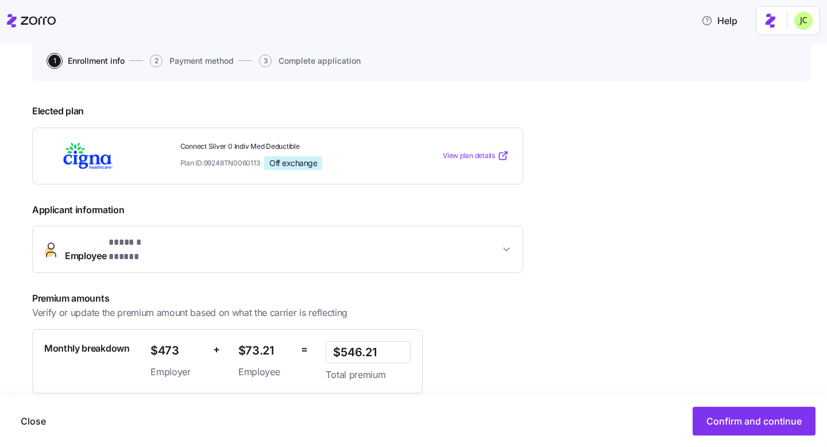
scroll to position [117, 0]
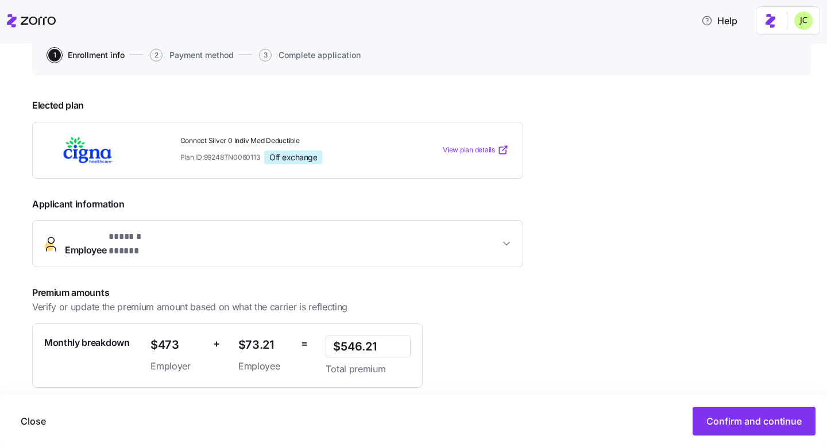
click at [417, 253] on button "Employee * ****** ***** *" at bounding box center [278, 244] width 490 height 46
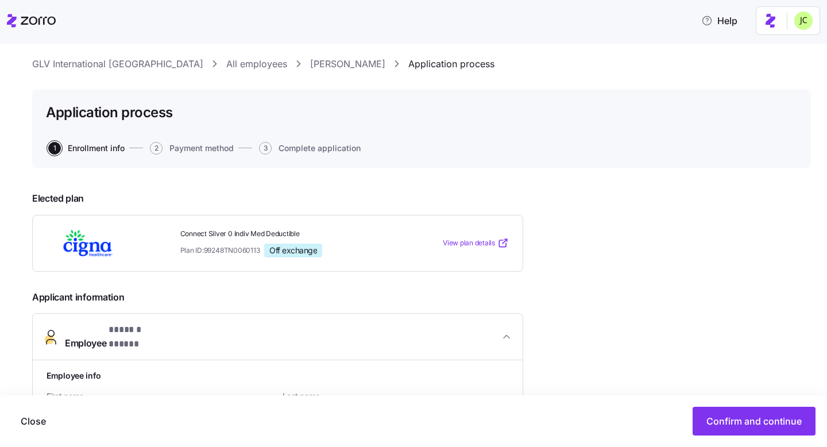
scroll to position [0, 0]
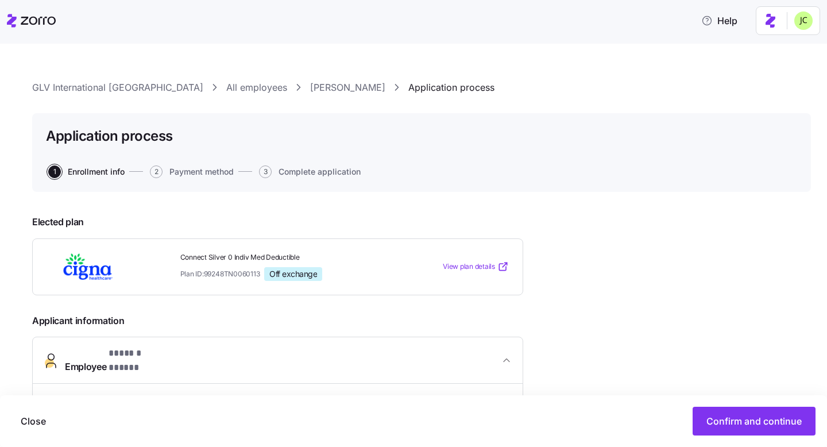
click at [99, 89] on link "GLV International [GEOGRAPHIC_DATA]" at bounding box center [117, 87] width 171 height 14
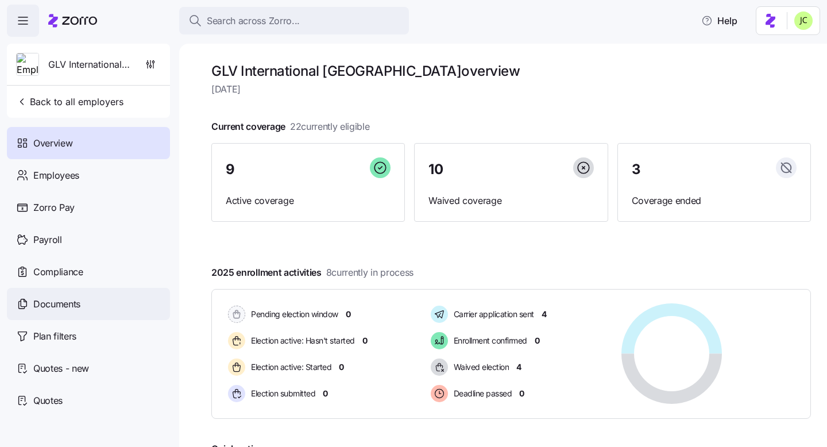
click at [70, 295] on div "Documents" at bounding box center [88, 304] width 163 height 32
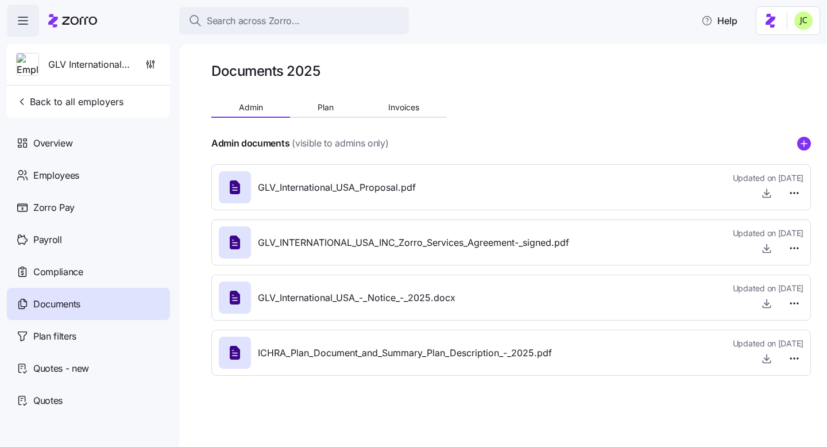
click at [396, 184] on span "GLV_International_USA_Proposal.pdf" at bounding box center [337, 187] width 158 height 14
drag, startPoint x: 418, startPoint y: 185, endPoint x: 259, endPoint y: 184, distance: 159.1
click at [259, 184] on div "GLV_International_USA_Proposal.pdf Updated on 09/17/2025" at bounding box center [511, 187] width 585 height 31
click at [765, 193] on icon "button" at bounding box center [767, 193] width 5 height 2
click at [763, 304] on icon "button" at bounding box center [766, 303] width 11 height 11
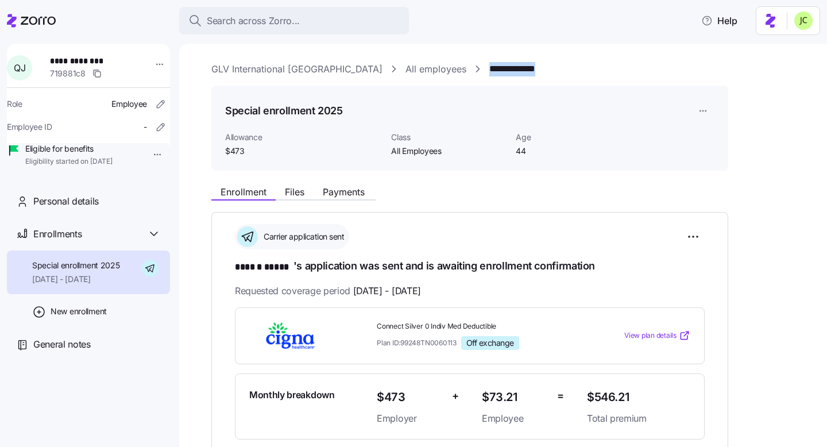
drag, startPoint x: 480, startPoint y: 68, endPoint x: 412, endPoint y: 68, distance: 68.4
click at [412, 68] on div "**********" at bounding box center [511, 69] width 600 height 14
copy link "**********"
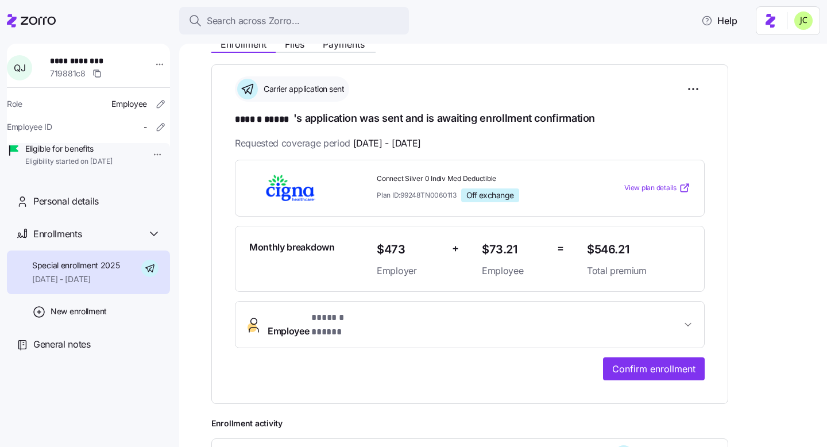
scroll to position [131, 0]
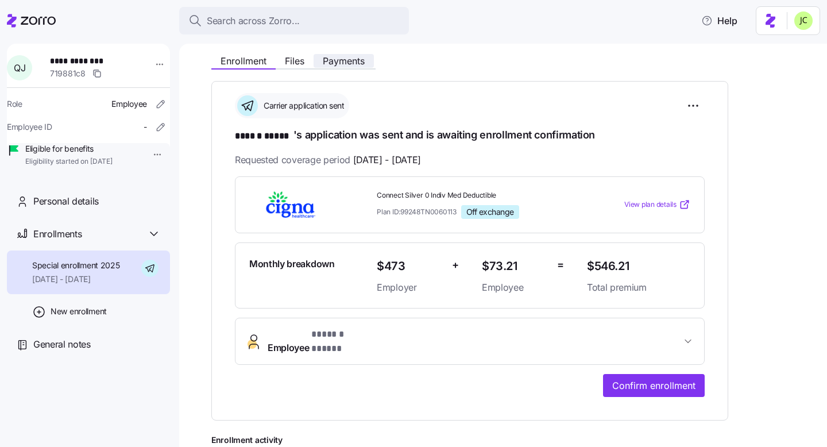
click at [348, 60] on span "Payments" at bounding box center [344, 60] width 42 height 9
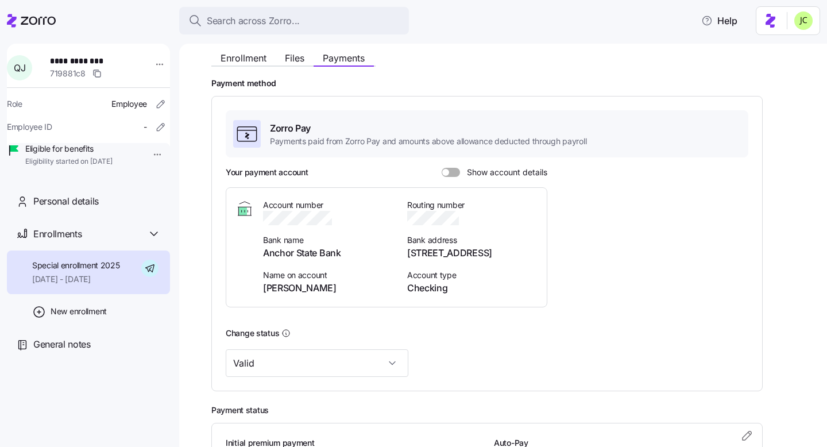
scroll to position [137, 0]
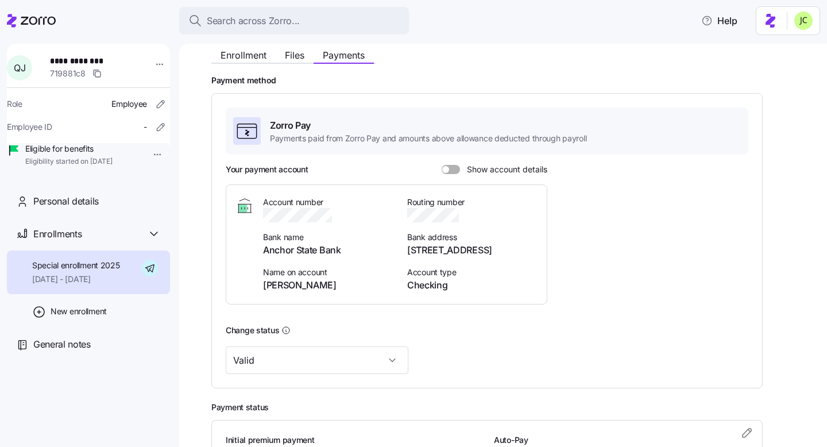
click at [439, 163] on div "Zorro Pay Payments paid from Zorro Pay and amounts above allowance deducted thr…" at bounding box center [487, 240] width 523 height 267
click at [445, 168] on span at bounding box center [445, 169] width 7 height 7
click at [442, 165] on input "Show account details" at bounding box center [442, 165] width 0 height 0
click at [347, 216] on icon "button" at bounding box center [343, 215] width 11 height 11
click at [468, 218] on icon "button" at bounding box center [465, 215] width 11 height 11
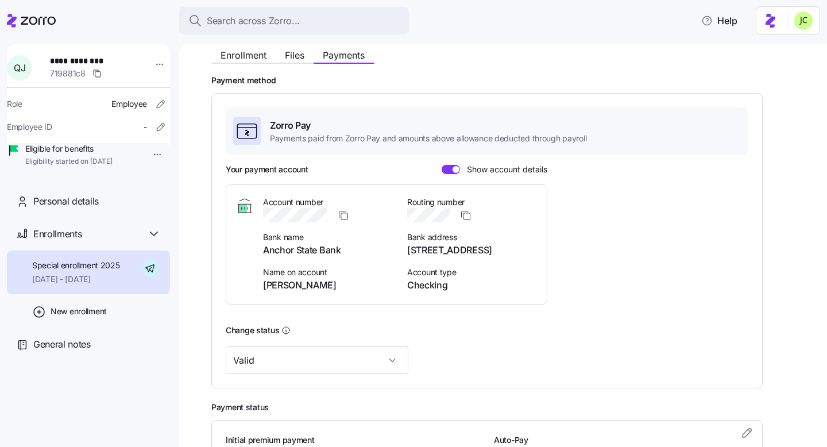
click at [342, 252] on span "Anchor State Bank" at bounding box center [328, 250] width 130 height 14
copy span "Anchor State Bank"
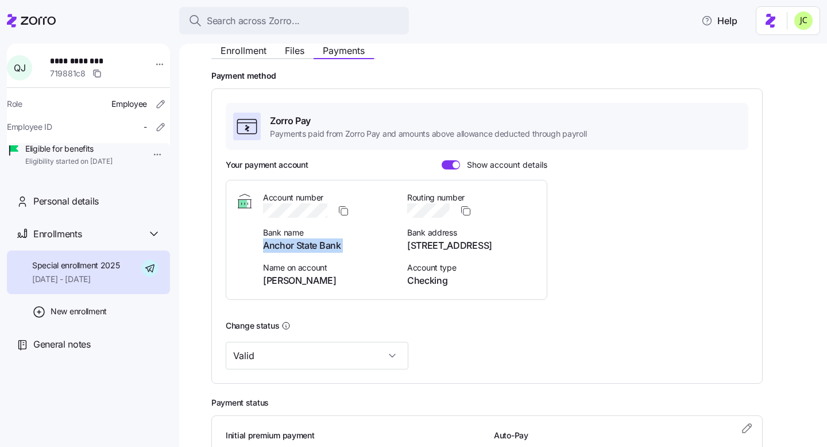
scroll to position [0, 0]
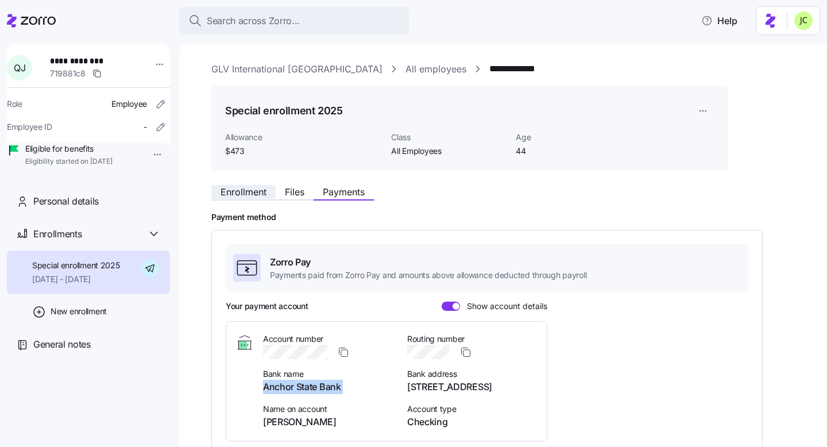
click at [247, 198] on button "Enrollment" at bounding box center [243, 192] width 64 height 14
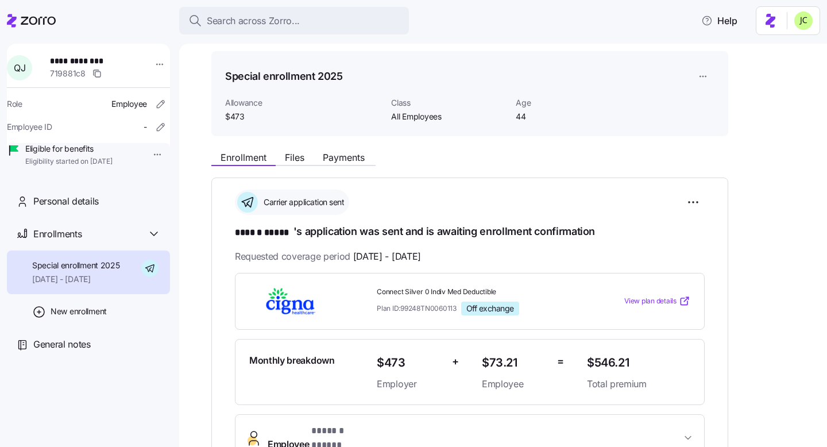
scroll to position [50, 0]
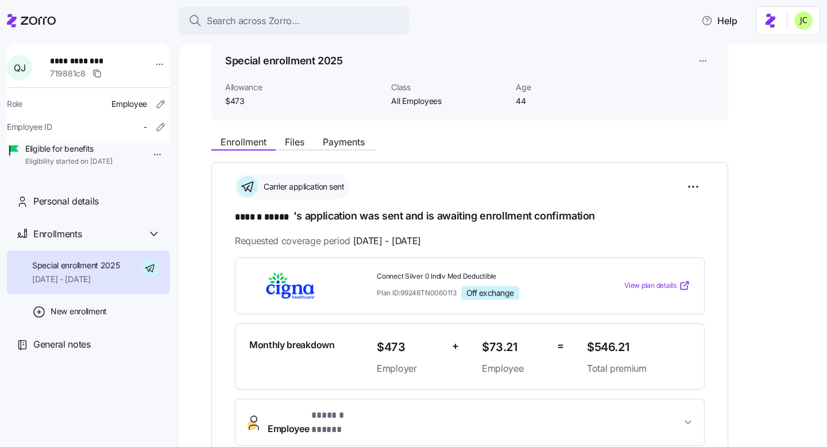
click at [662, 287] on span "View plan details" at bounding box center [650, 285] width 52 height 11
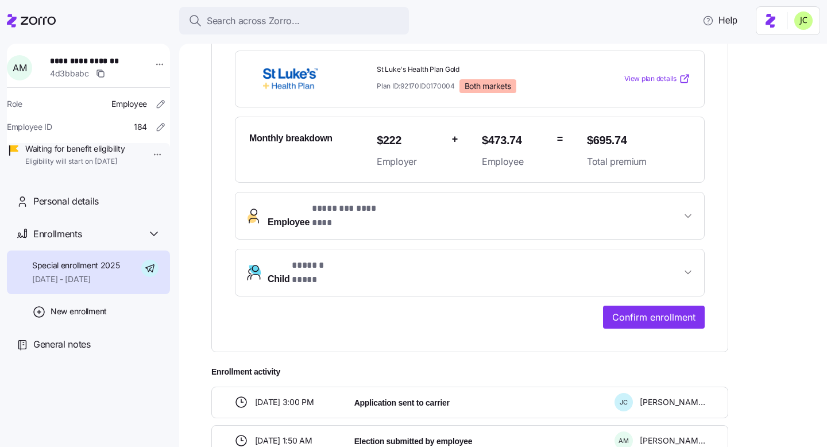
scroll to position [282, 0]
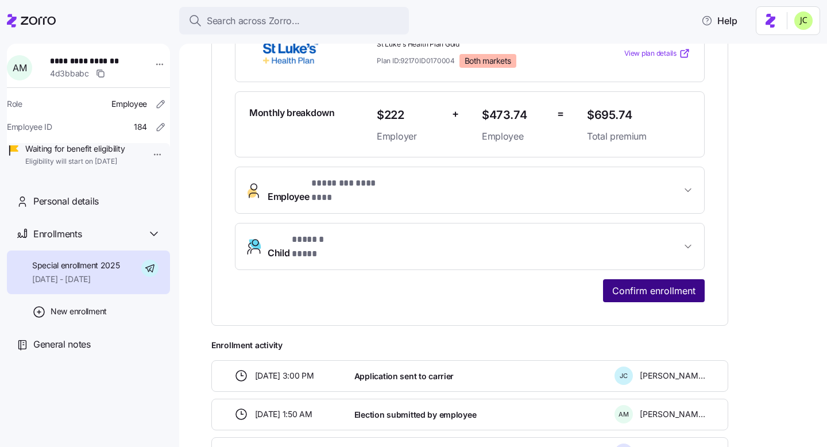
click at [621, 284] on span "Confirm enrollment" at bounding box center [653, 291] width 83 height 14
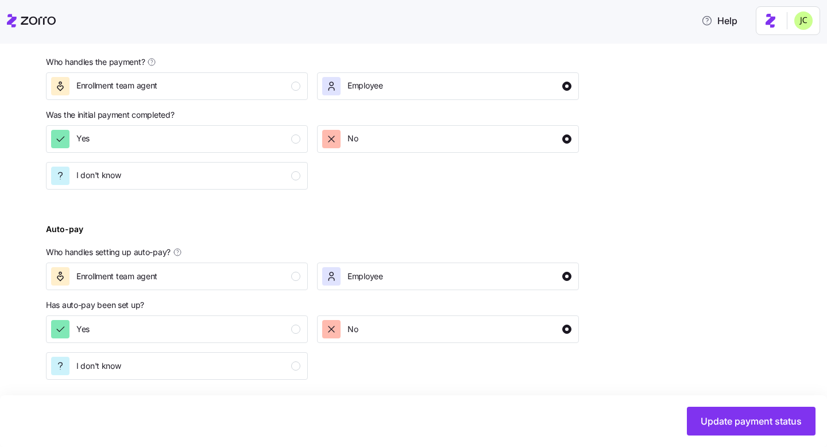
scroll to position [478, 0]
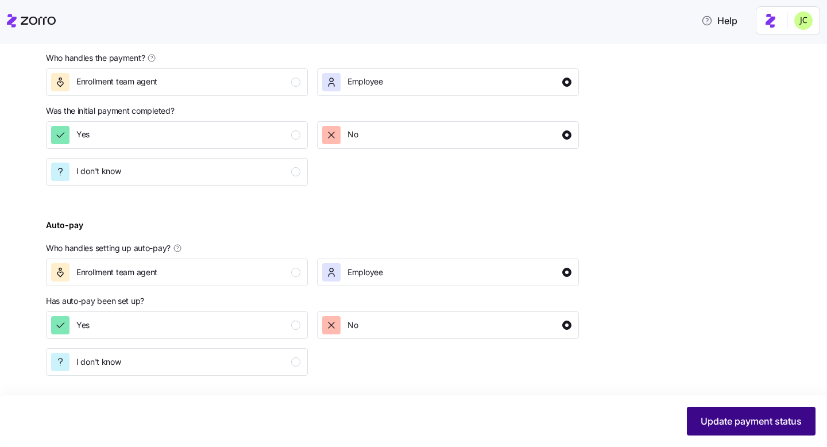
click at [719, 418] on span "Update payment status" at bounding box center [751, 421] width 101 height 14
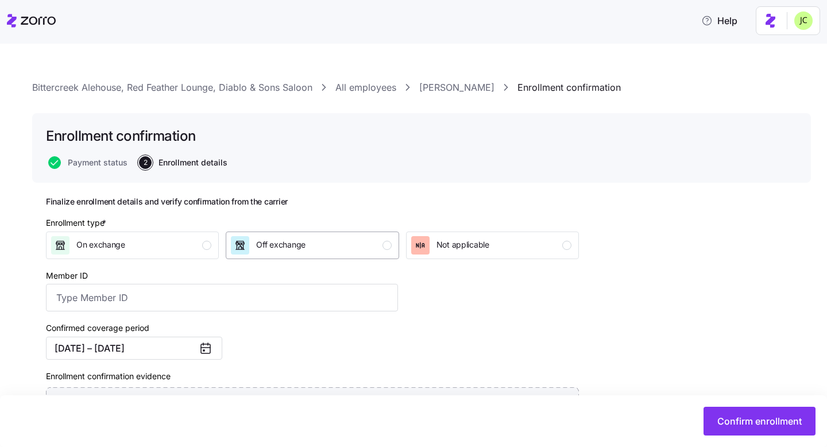
click at [291, 241] on span "Off exchange" at bounding box center [280, 244] width 49 height 11
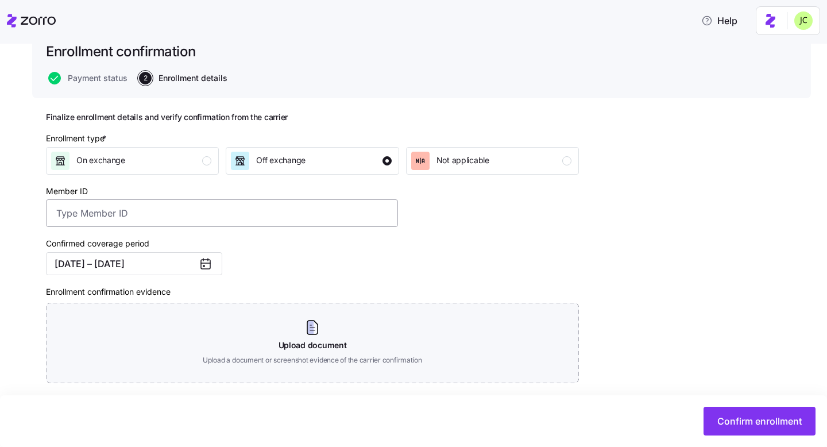
scroll to position [85, 0]
click at [234, 211] on input "Member ID" at bounding box center [222, 213] width 352 height 28
paste input "Anakaren Martinez"
type input "Anakaren Martinez"
click at [232, 212] on input "Anakaren Martinez" at bounding box center [222, 213] width 352 height 28
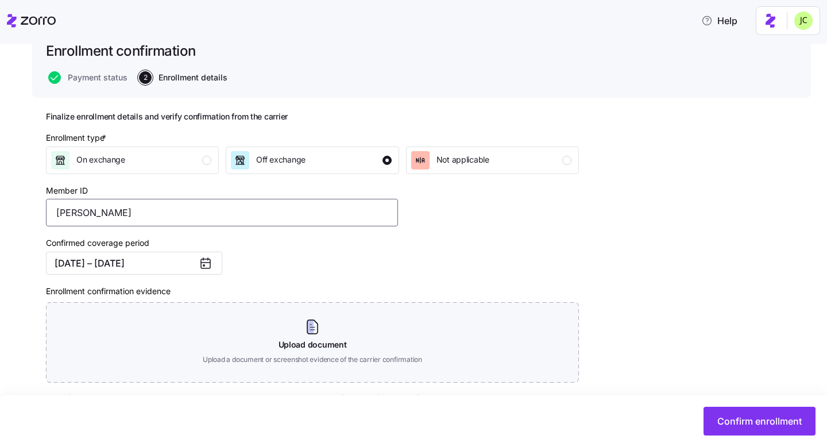
click at [232, 212] on input "Anakaren Martinez" at bounding box center [222, 213] width 352 height 28
click at [228, 207] on input "Member ID" at bounding box center [222, 213] width 352 height 28
paste input "83400409901"
type input "83400409901"
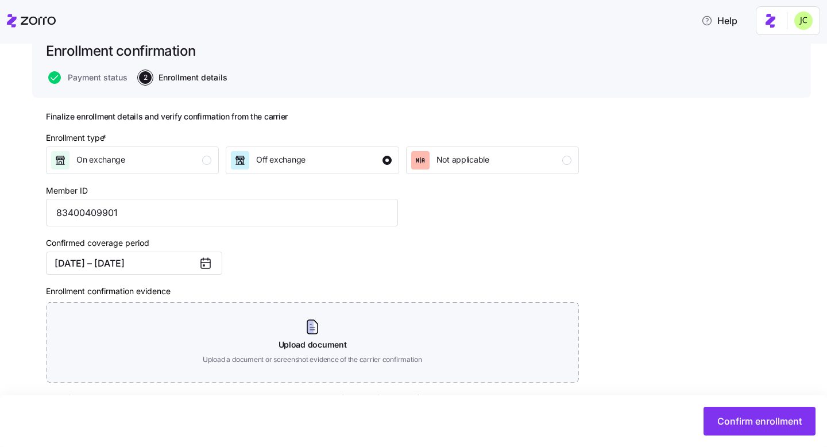
click at [249, 252] on div "Confirmed coverage period 10/01/2025 – 12/31/2025" at bounding box center [221, 255] width 361 height 48
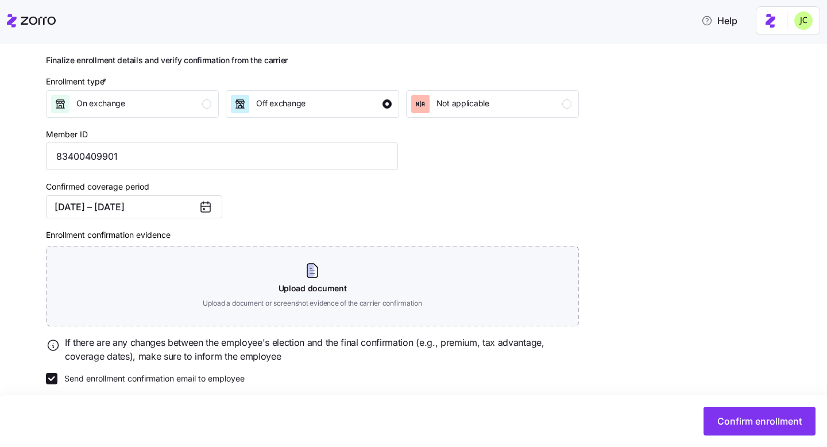
scroll to position [151, 0]
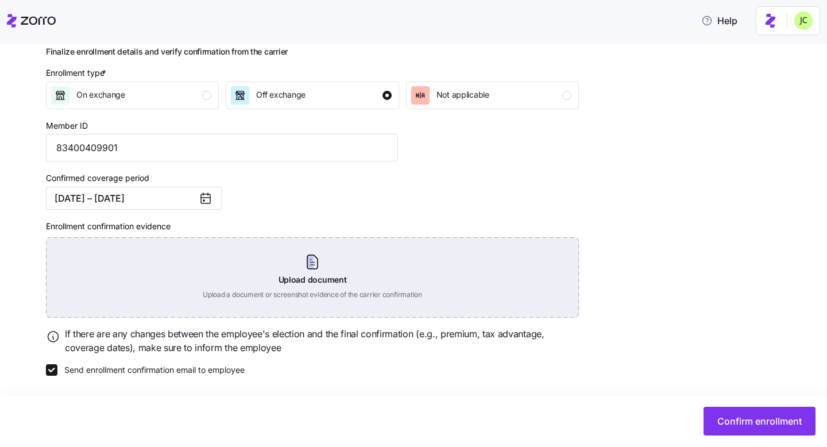
click at [315, 271] on div "Upload document Upload a document or screenshot evidence of the carrier confirm…" at bounding box center [312, 277] width 533 height 80
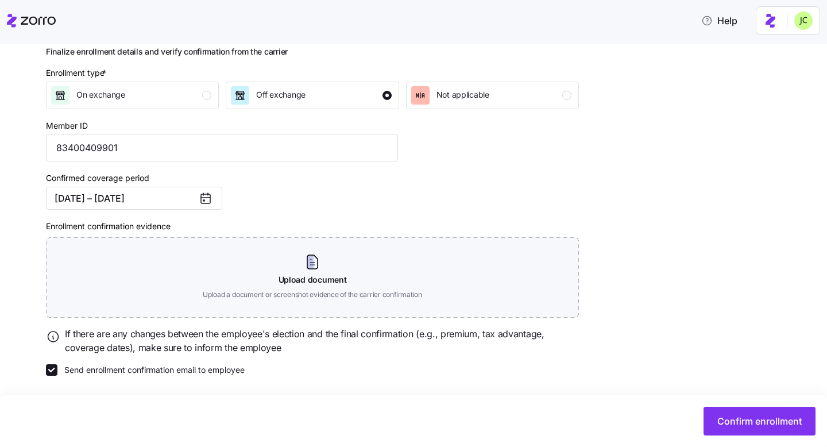
scroll to position [99, 0]
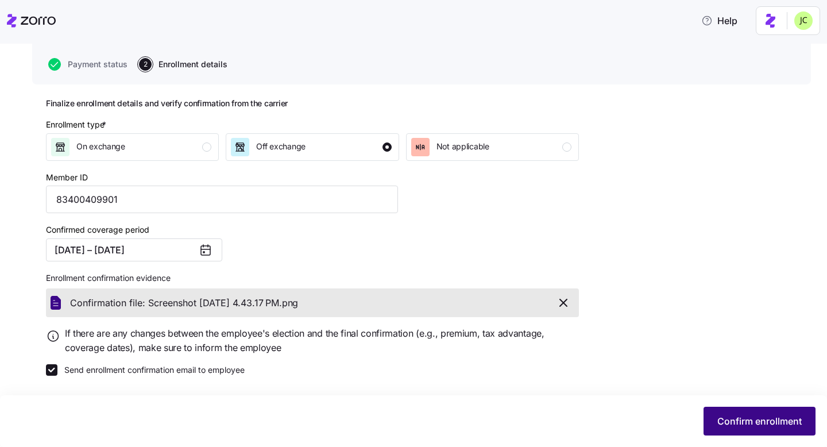
click at [757, 429] on button "Confirm enrollment" at bounding box center [760, 421] width 112 height 29
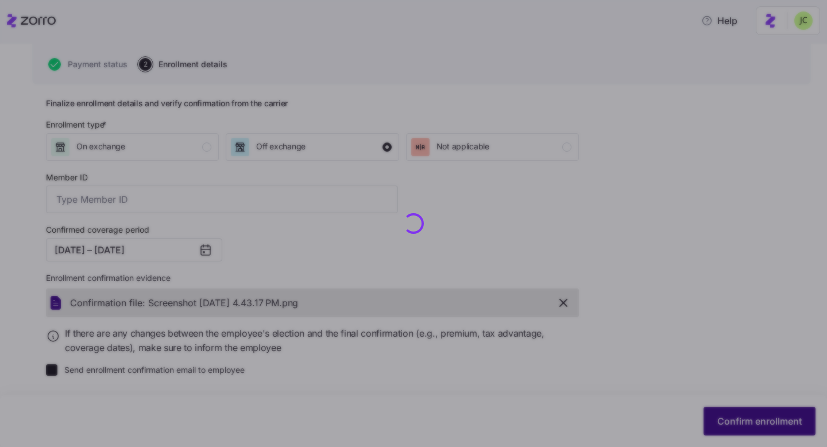
type input "83400409901"
checkbox input "false"
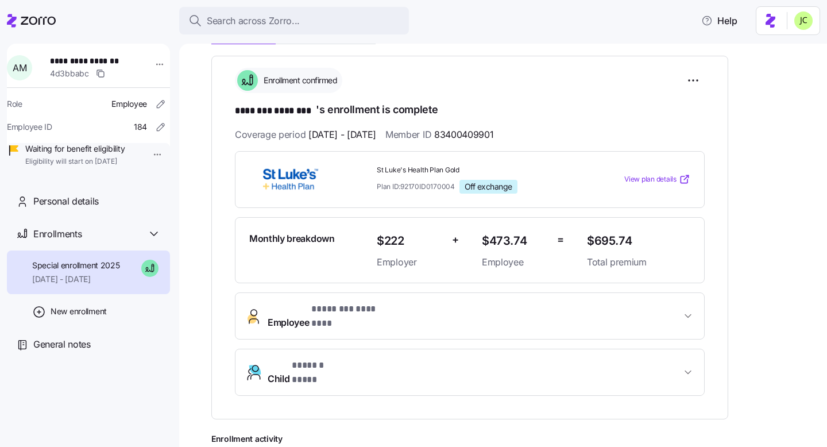
scroll to position [159, 0]
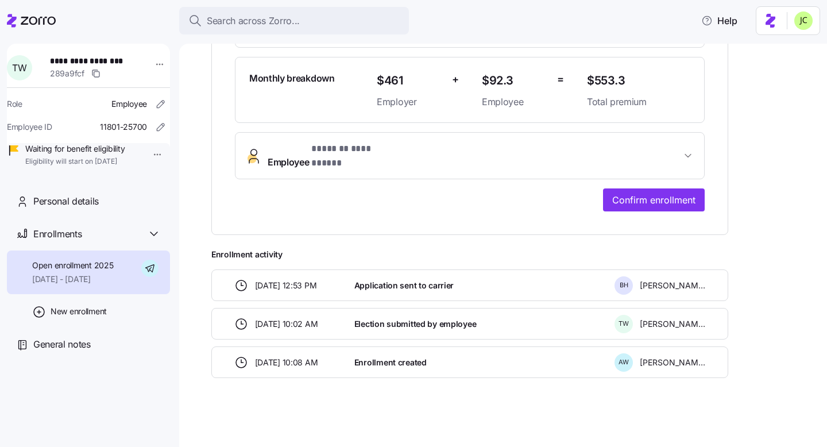
scroll to position [306, 0]
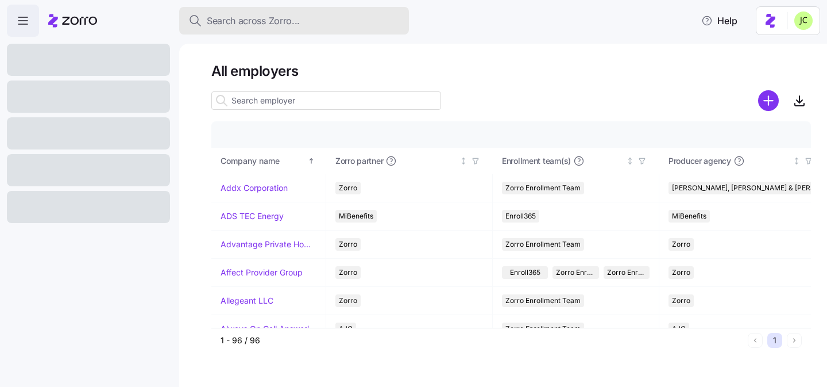
click at [275, 22] on span "Search across Zorro..." at bounding box center [253, 21] width 93 height 14
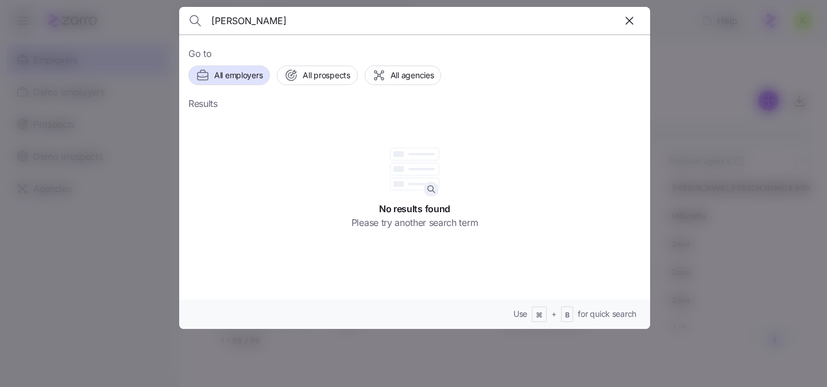
type input "[PERSON_NAME]"
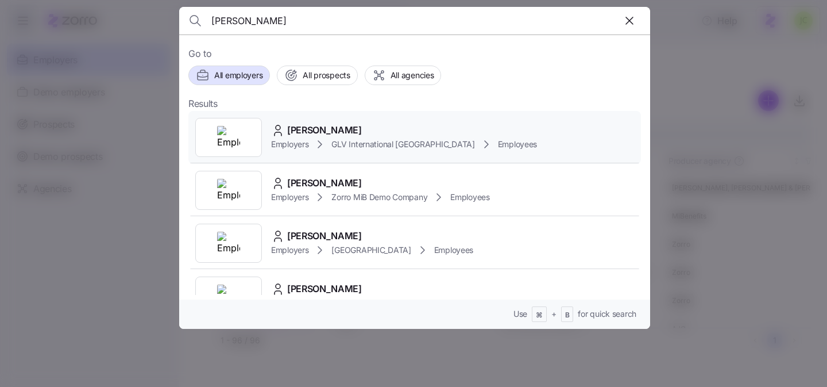
click at [349, 129] on div "[PERSON_NAME]" at bounding box center [404, 130] width 266 height 14
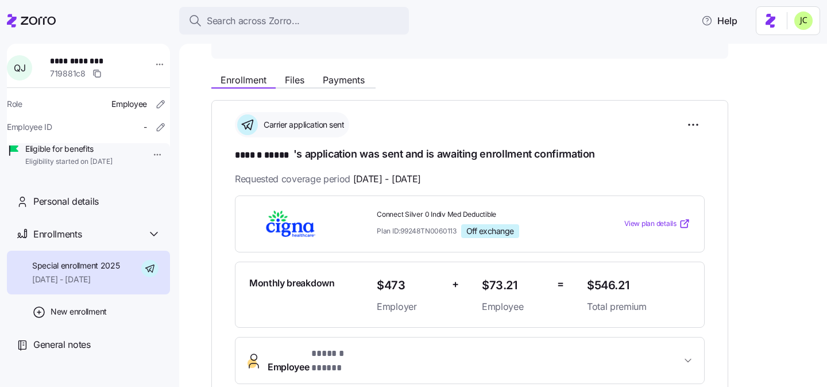
scroll to position [92, 0]
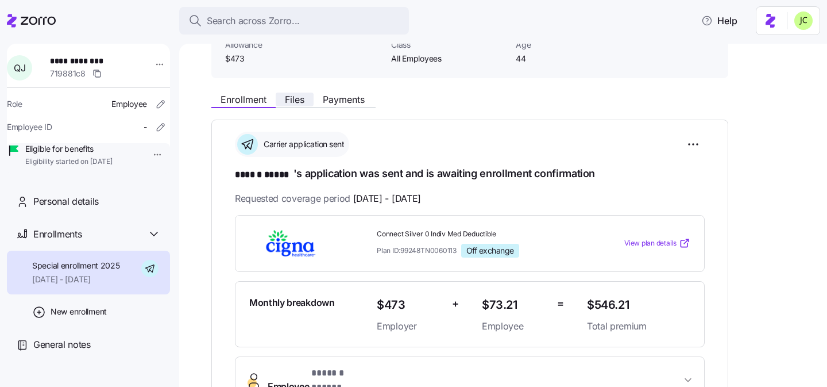
click at [293, 104] on span "Files" at bounding box center [295, 99] width 20 height 9
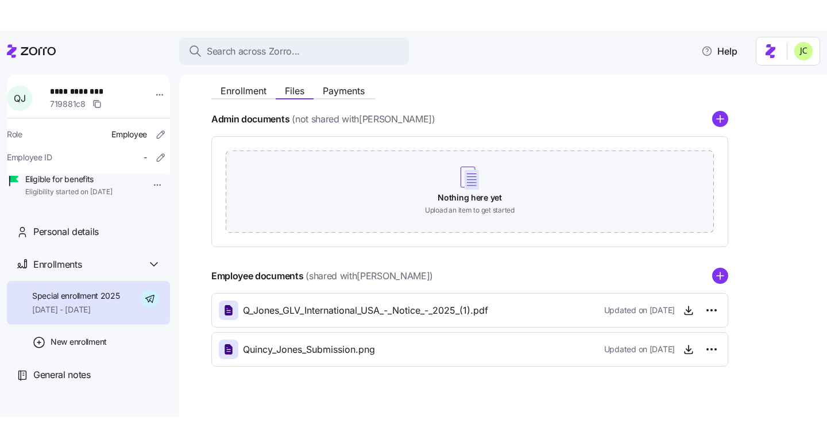
scroll to position [133, 0]
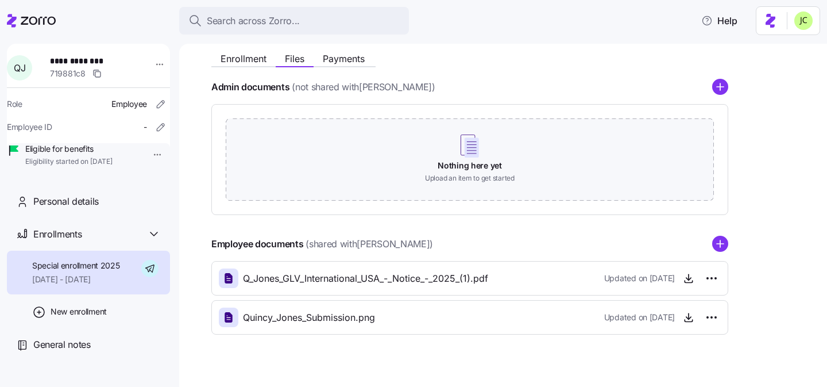
click at [318, 315] on span "Quincy_Jones_Submission.png" at bounding box center [309, 317] width 132 height 14
click at [688, 314] on icon "button" at bounding box center [688, 316] width 11 height 11
click at [378, 315] on div "Quincy_Jones_Submission.png Updated on [DATE]" at bounding box center [470, 317] width 502 height 20
click at [689, 319] on icon "button" at bounding box center [688, 316] width 11 height 11
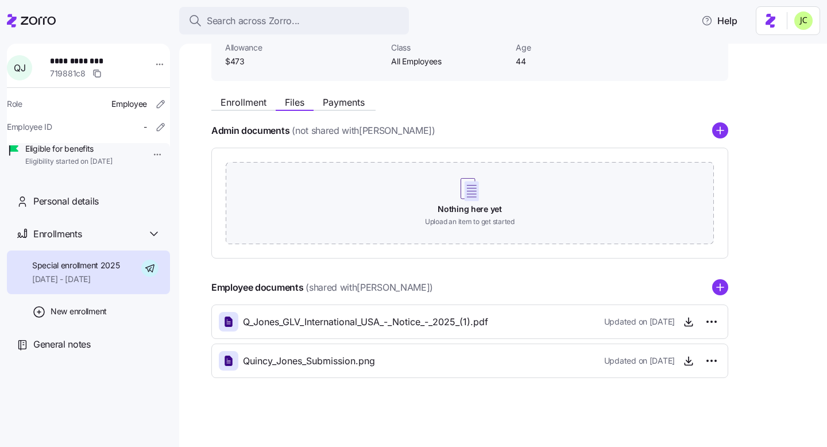
scroll to position [0, 0]
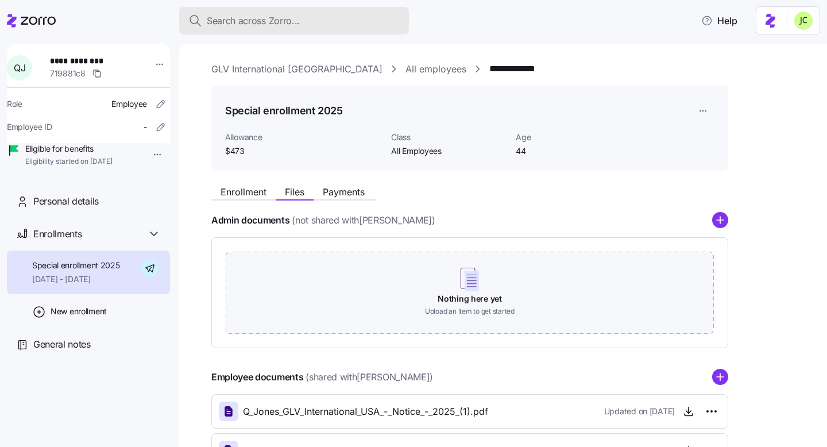
click at [285, 20] on span "Search across Zorro..." at bounding box center [253, 21] width 93 height 14
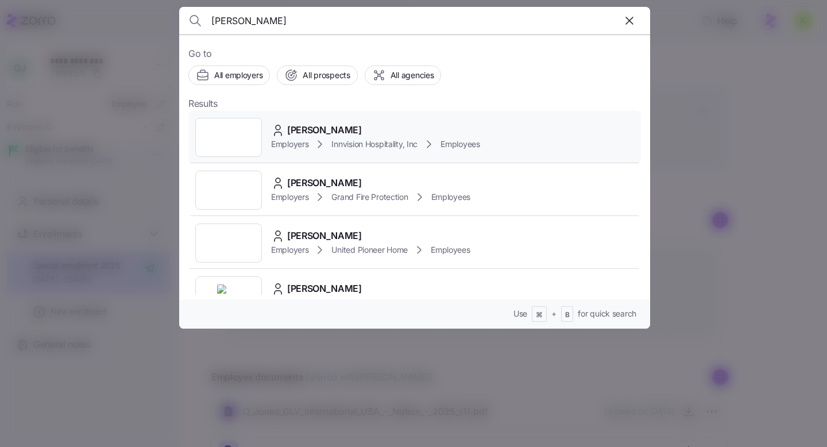
type input "[PERSON_NAME]"
click at [388, 127] on div "[PERSON_NAME]" at bounding box center [375, 130] width 209 height 14
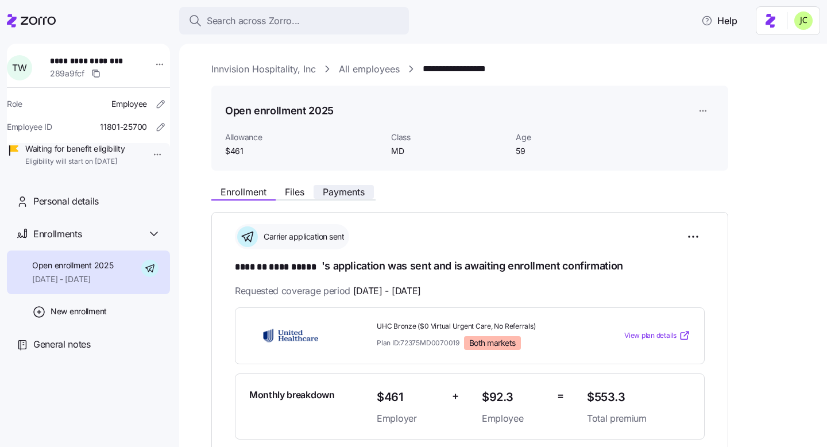
click at [360, 199] on div "Enrollment Files Payments" at bounding box center [293, 194] width 164 height 14
click at [291, 194] on span "Files" at bounding box center [295, 191] width 20 height 9
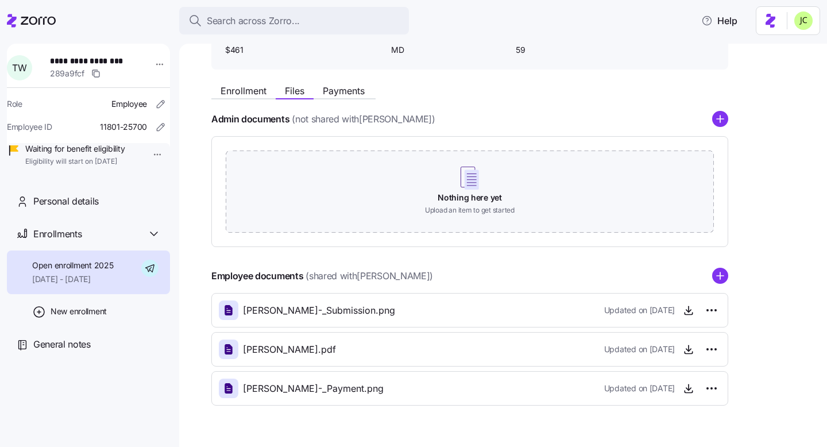
scroll to position [110, 0]
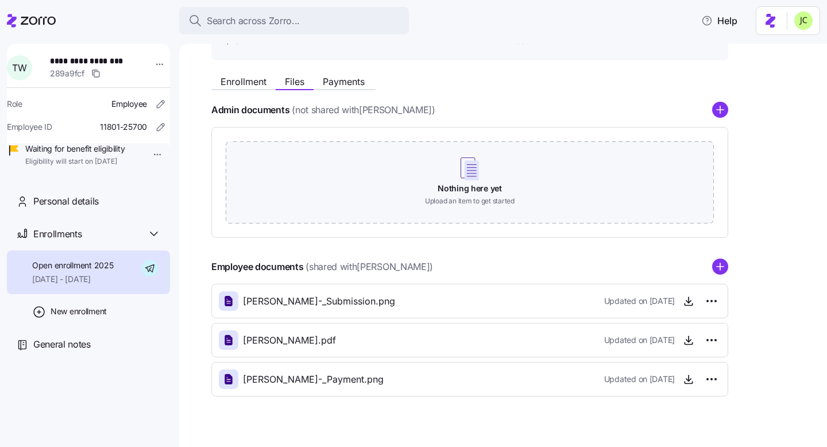
click at [443, 386] on div "[PERSON_NAME]-_Payment.png Updated on [DATE]" at bounding box center [470, 379] width 502 height 20
click at [686, 379] on icon "button" at bounding box center [688, 378] width 11 height 11
click at [419, 305] on div "[PERSON_NAME]-_Submission.png Updated on [DATE]" at bounding box center [470, 301] width 502 height 20
click at [381, 305] on span "[PERSON_NAME]-_Submission.png" at bounding box center [319, 301] width 152 height 14
click at [686, 305] on icon "button" at bounding box center [688, 300] width 11 height 11
